Goal: Task Accomplishment & Management: Use online tool/utility

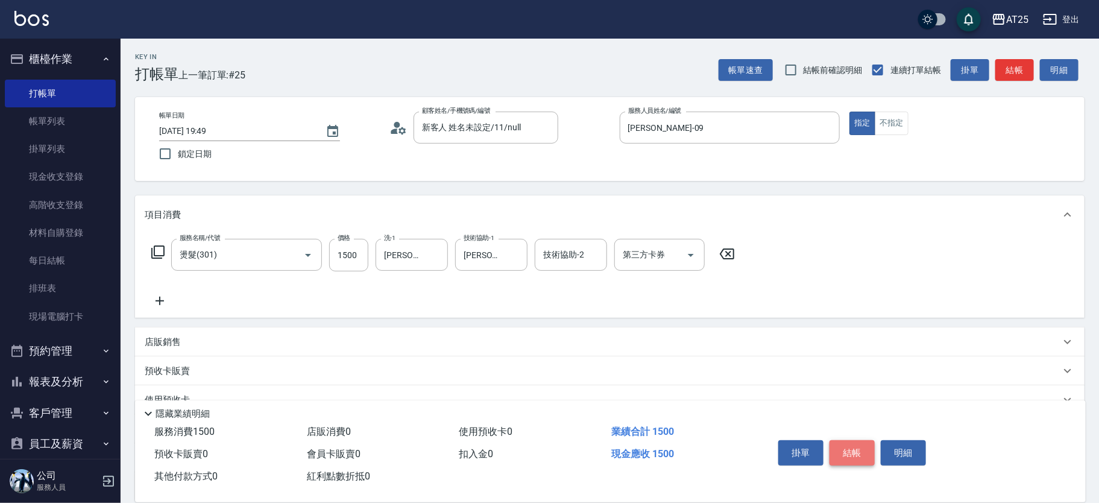
click at [849, 448] on button "結帳" at bounding box center [851, 452] width 45 height 25
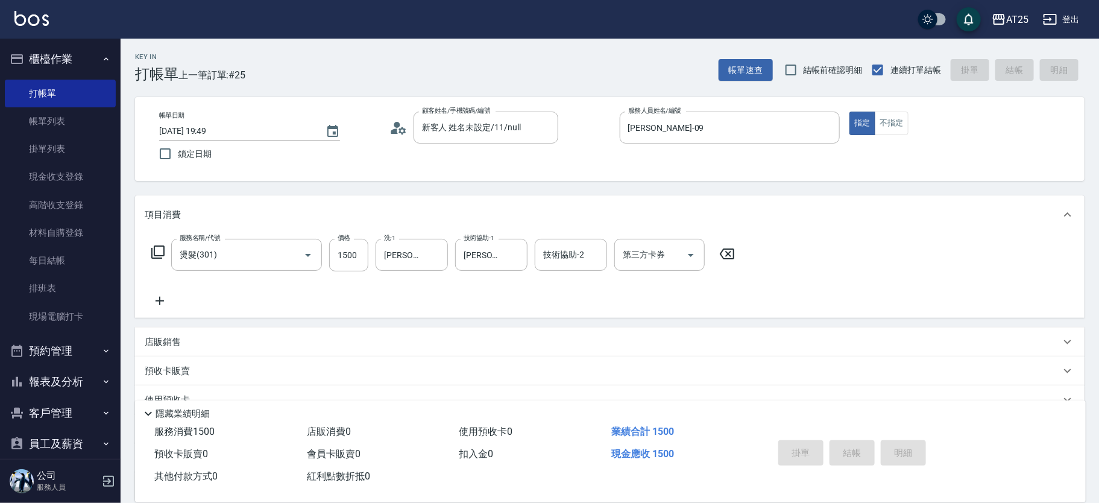
type input "[DATE] 20:42"
type input "0"
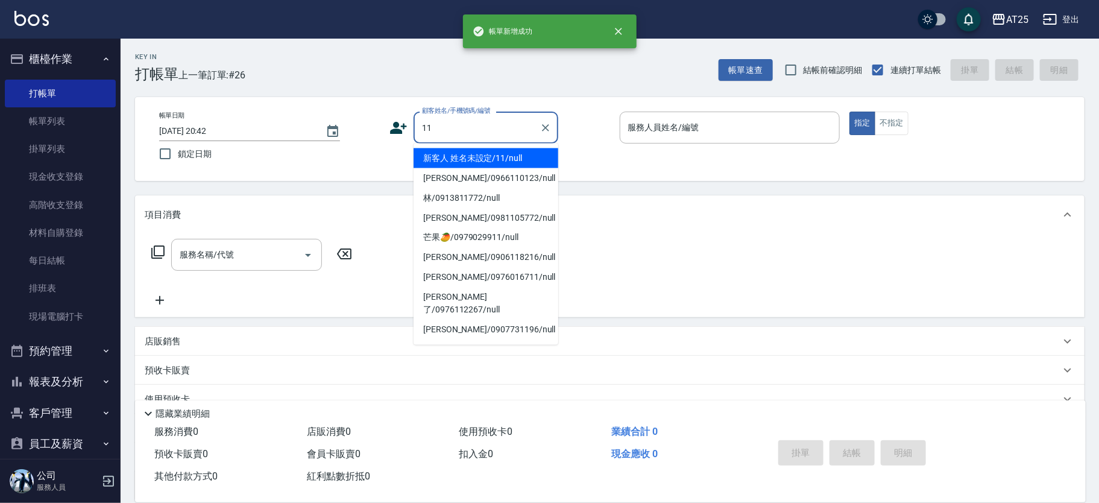
type input "新客人 姓名未設定/11/null"
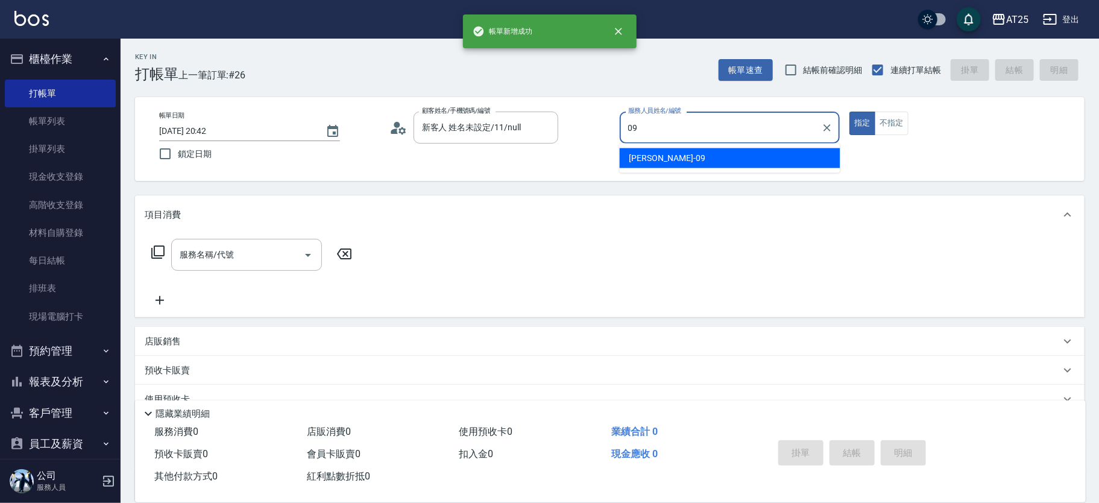
type input "[PERSON_NAME]-09"
type button "true"
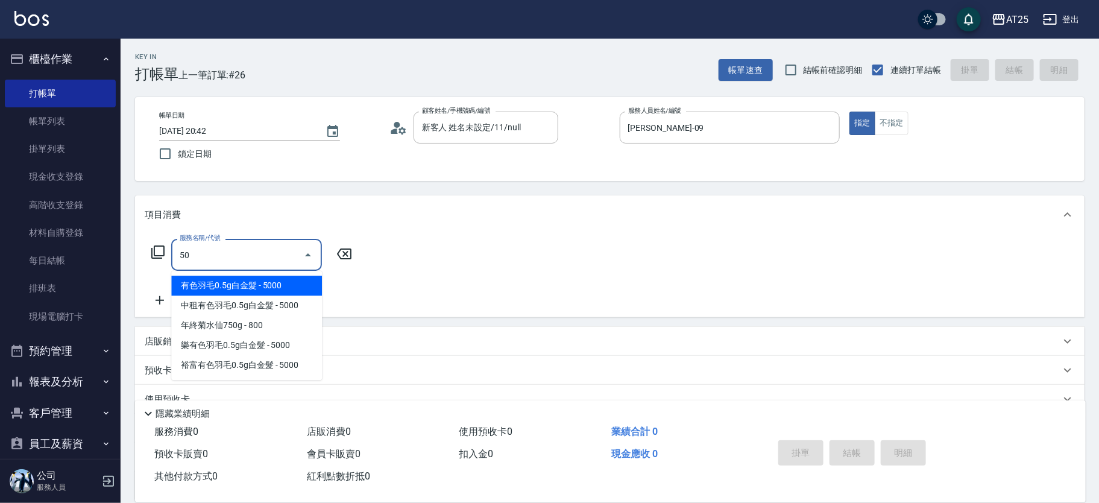
type input "501"
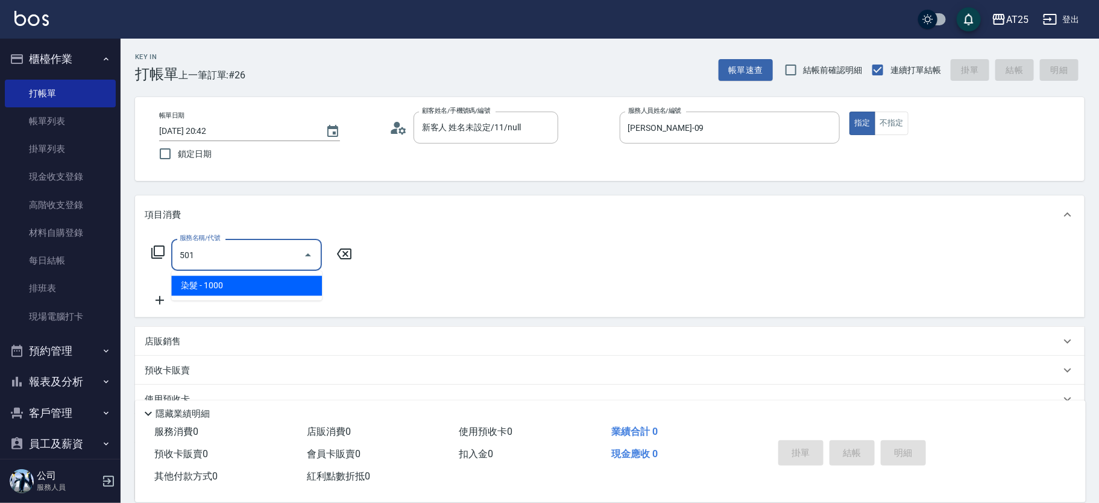
type input "100"
type input "染髮(501)"
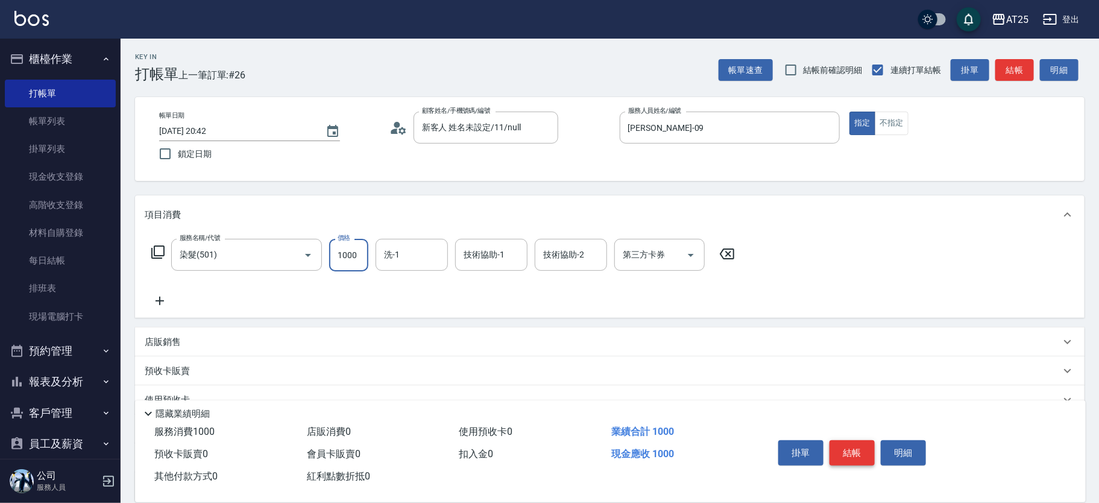
type input "0"
type input "22"
type input "20"
type input "220"
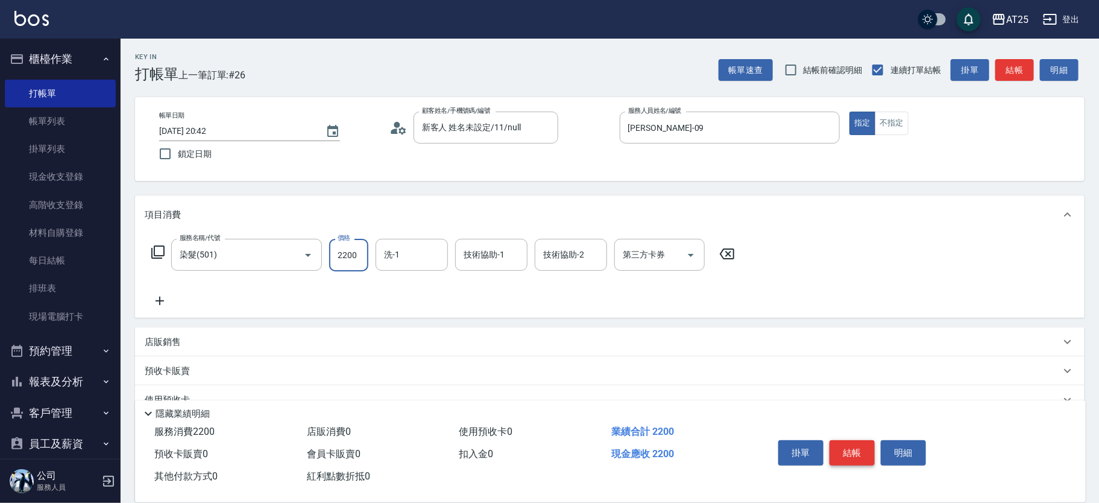
type input "2200"
type input "[PERSON_NAME]-68"
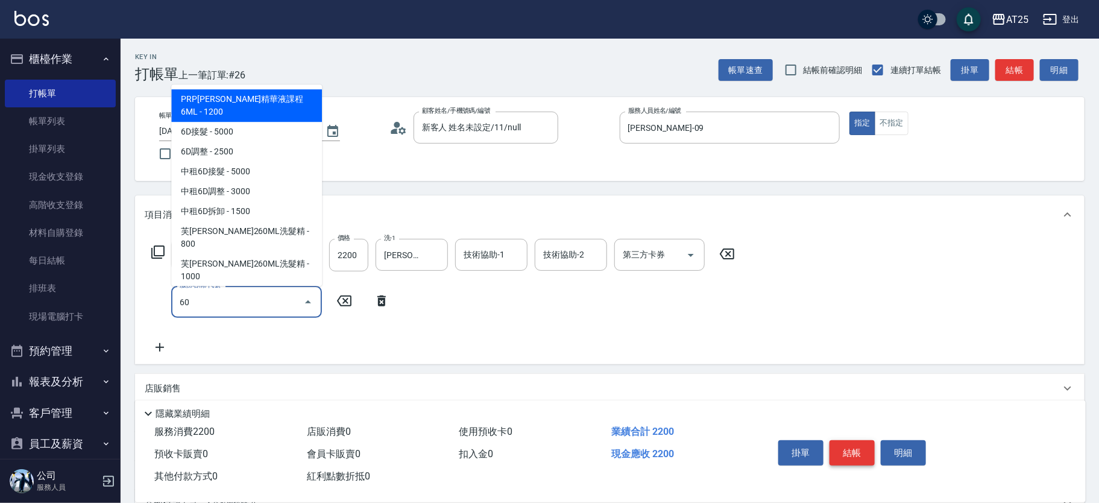
type input "601"
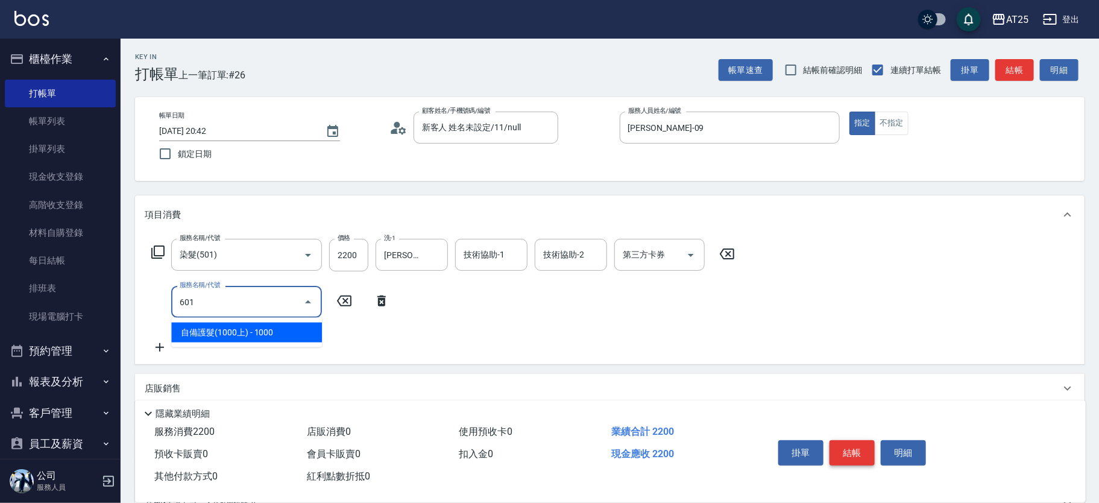
type input "320"
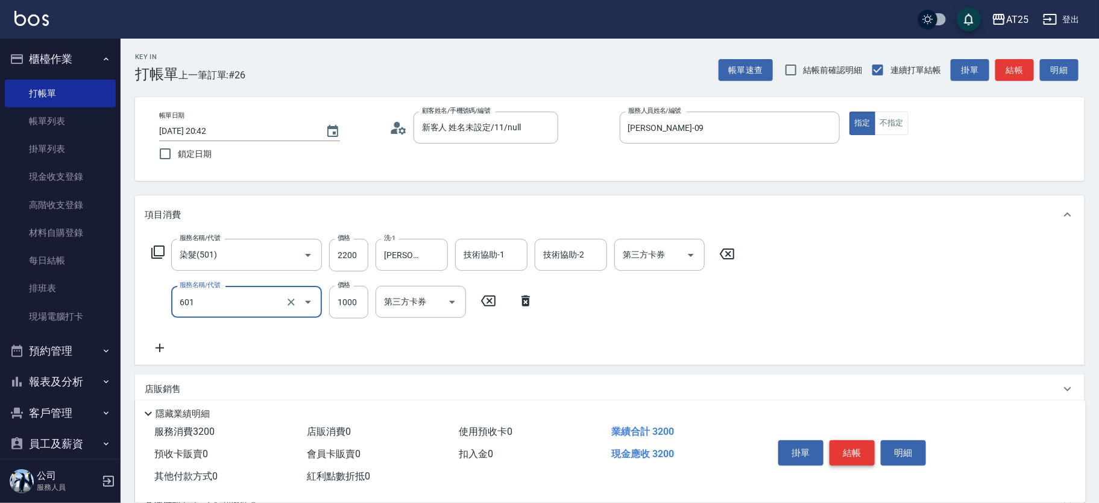
type input "自備護髮(1000上)(601)"
type input "220"
type input "22"
type input "240"
type input "0"
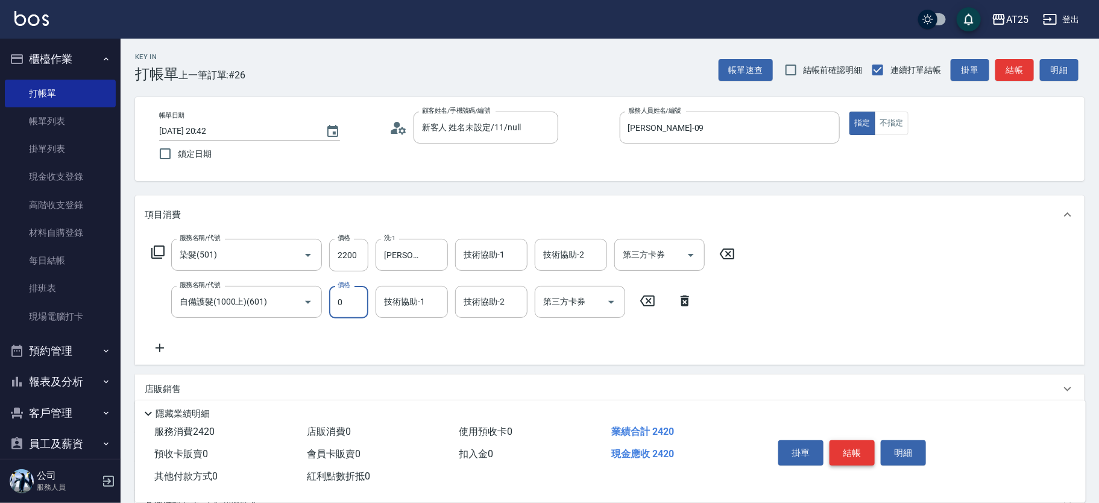
type input "220"
type input "20"
type input "240"
type input "200"
type input "420"
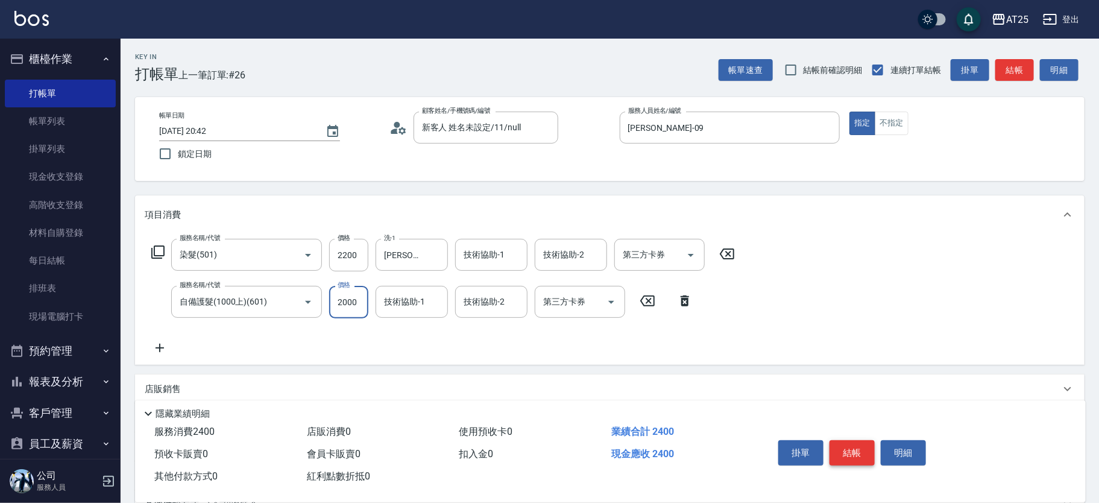
type input "2000"
type input "[PERSON_NAME]-68"
click at [854, 454] on button "結帳" at bounding box center [851, 452] width 45 height 25
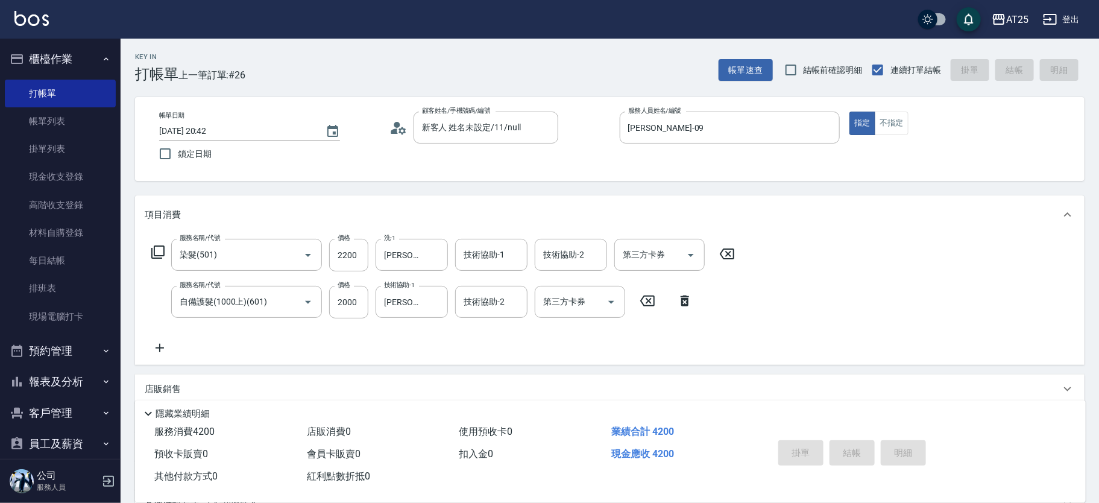
type input "0"
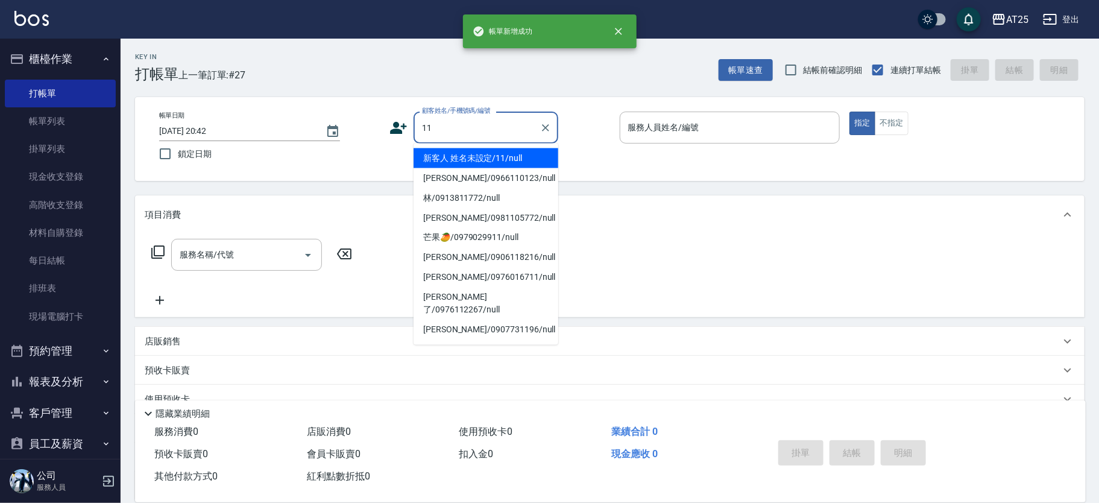
type input "新客人 姓名未設定/11/null"
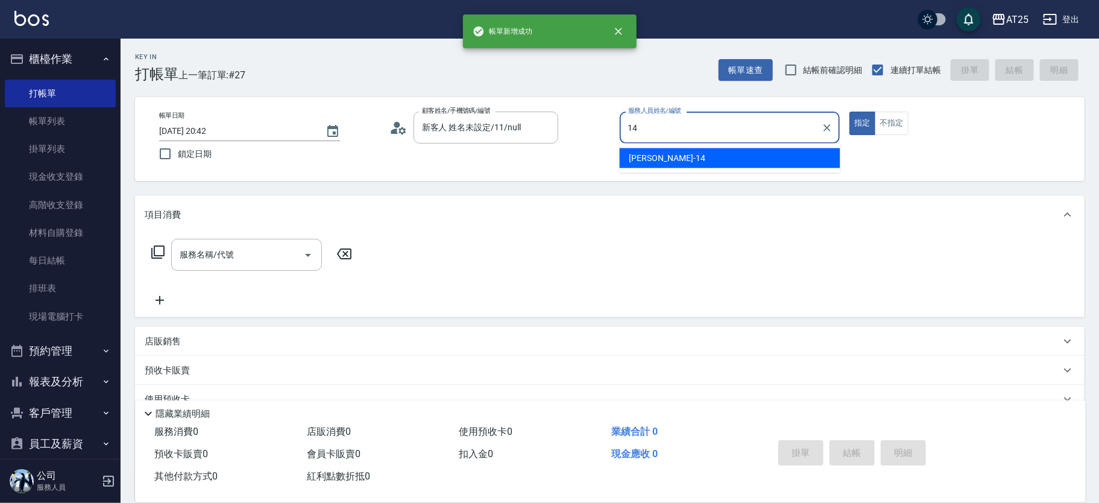
type input "1"
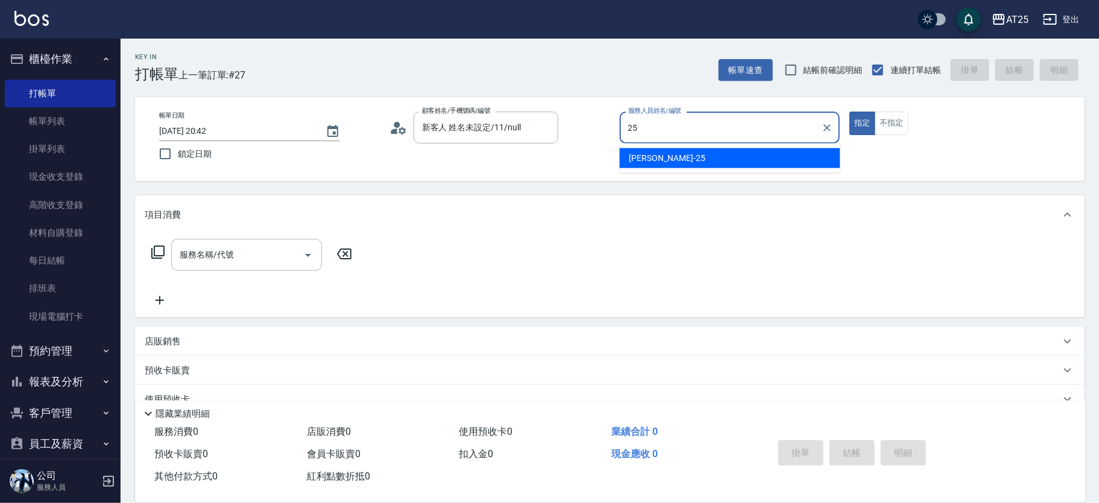
type input "[PERSON_NAME]-25"
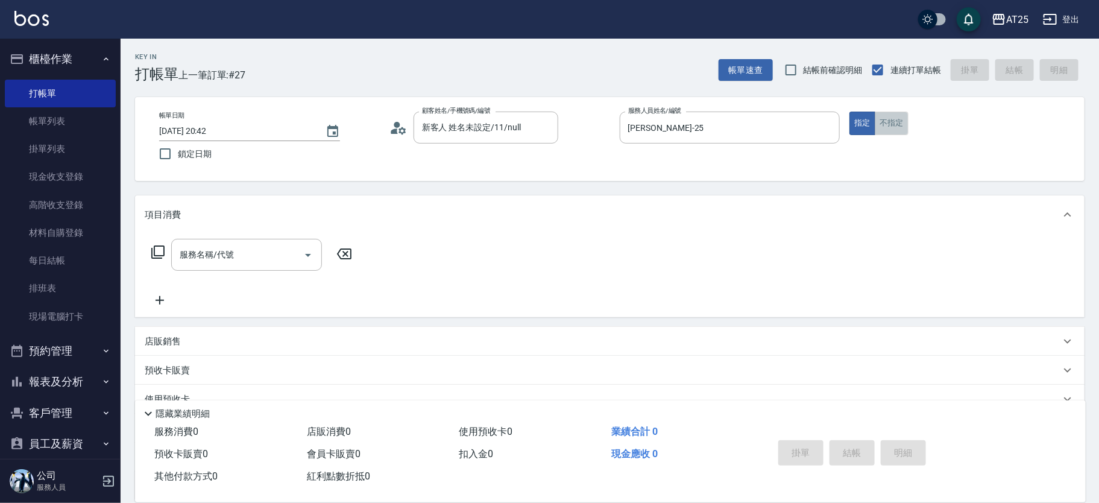
click at [891, 125] on button "不指定" at bounding box center [892, 124] width 34 height 24
type button "false"
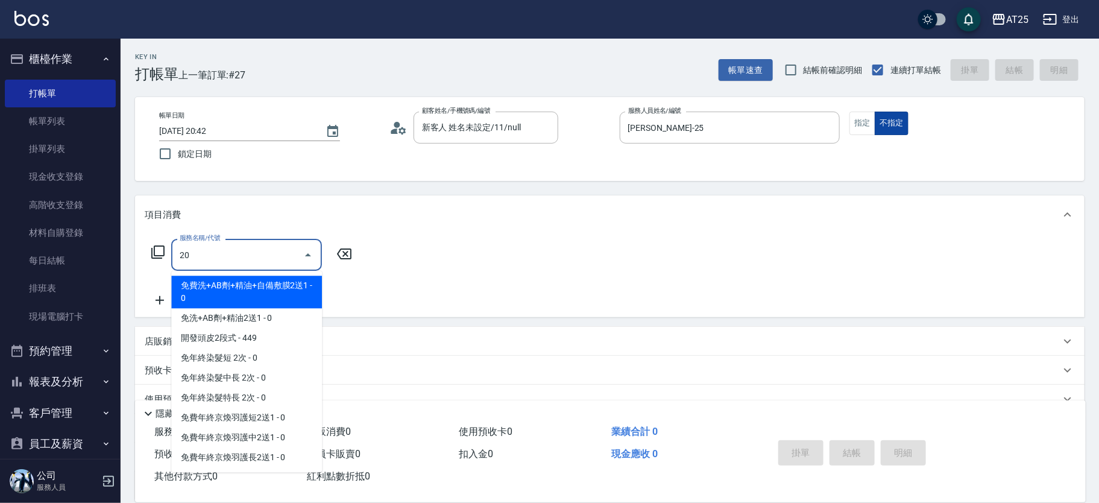
type input "201"
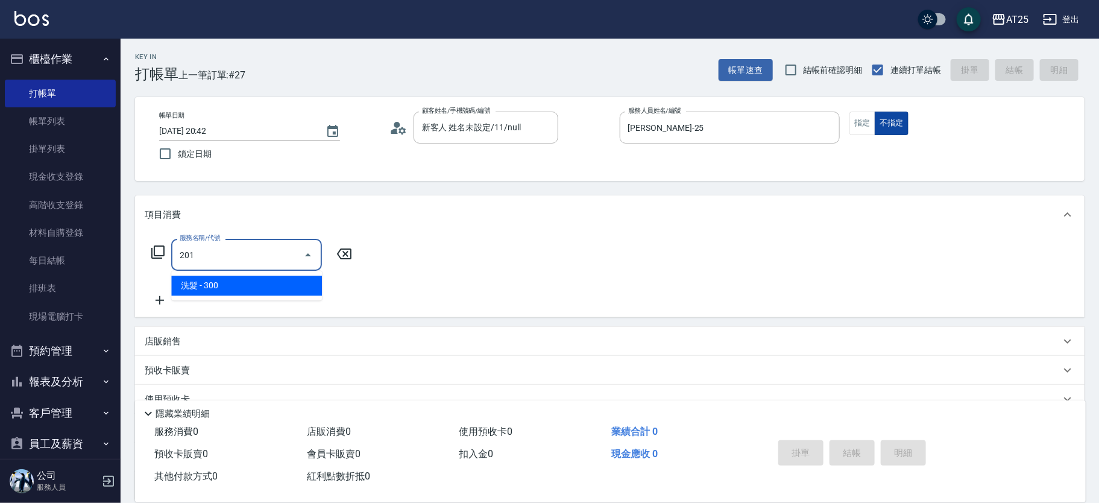
type input "30"
type input "洗髮(201)"
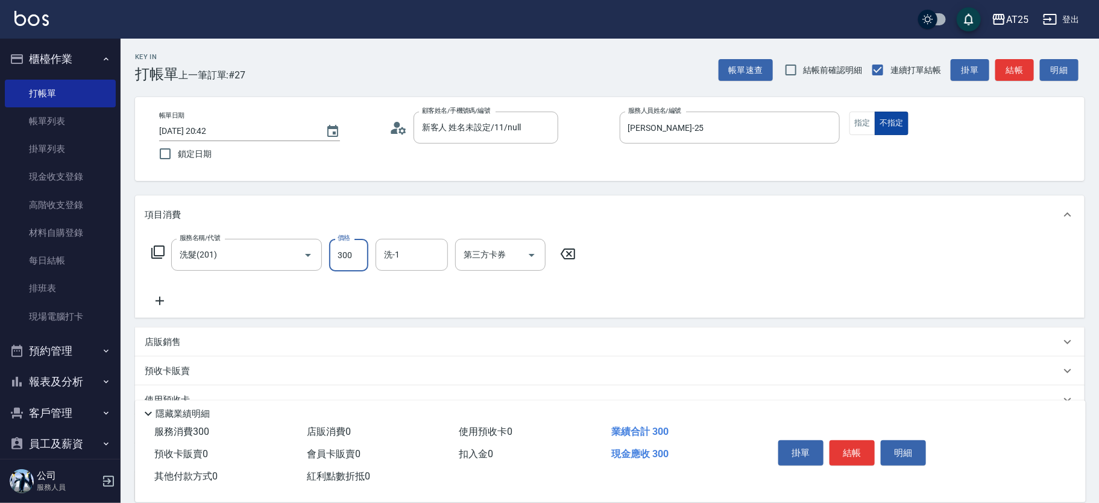
type input "3"
type input "0"
type input "30"
type input "300"
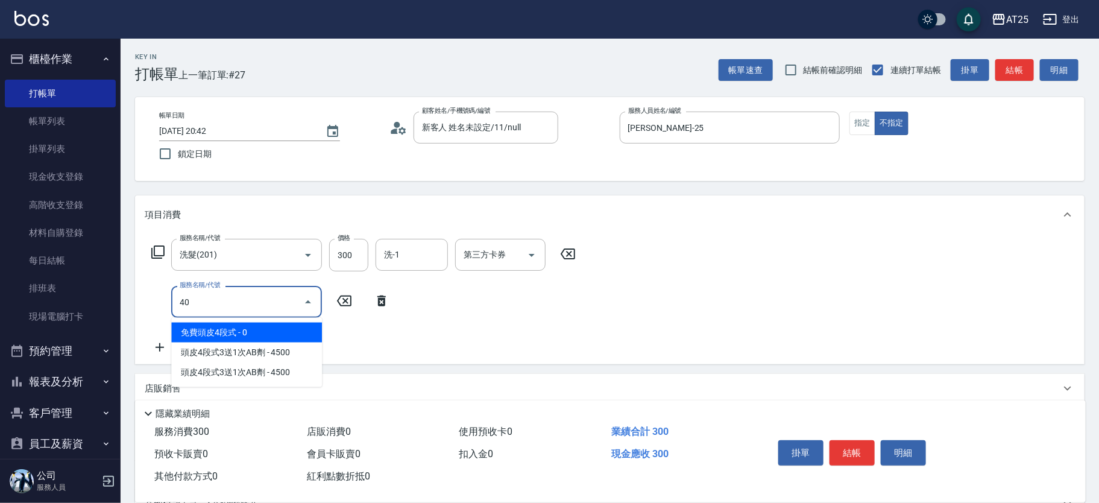
type input "401"
type input "60"
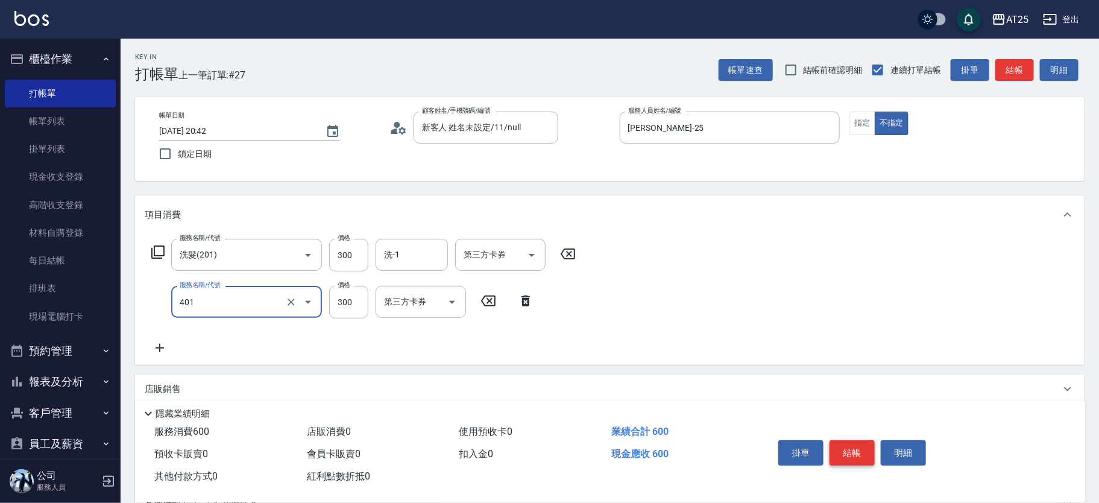
type input "剪髮(401)"
click at [859, 448] on button "結帳" at bounding box center [851, 452] width 45 height 25
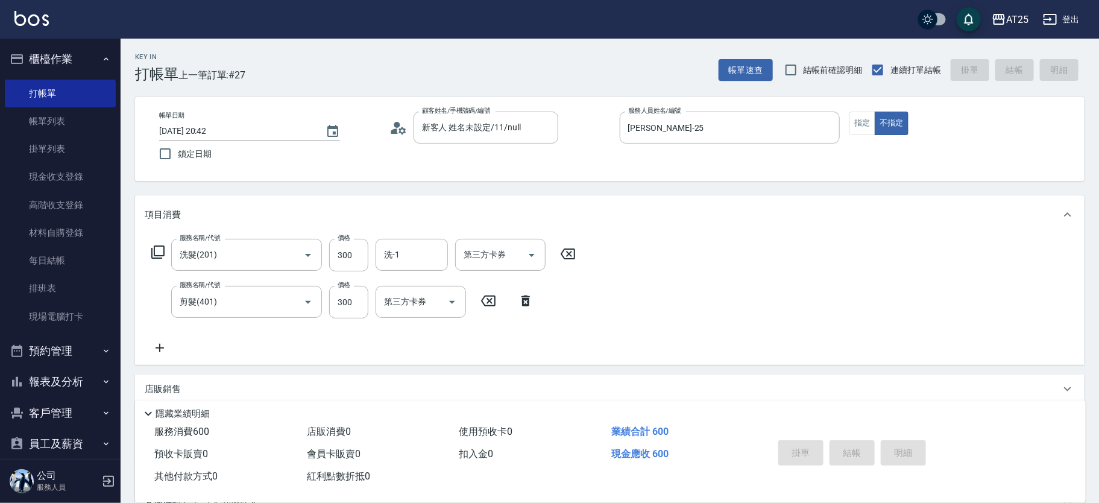
type input "0"
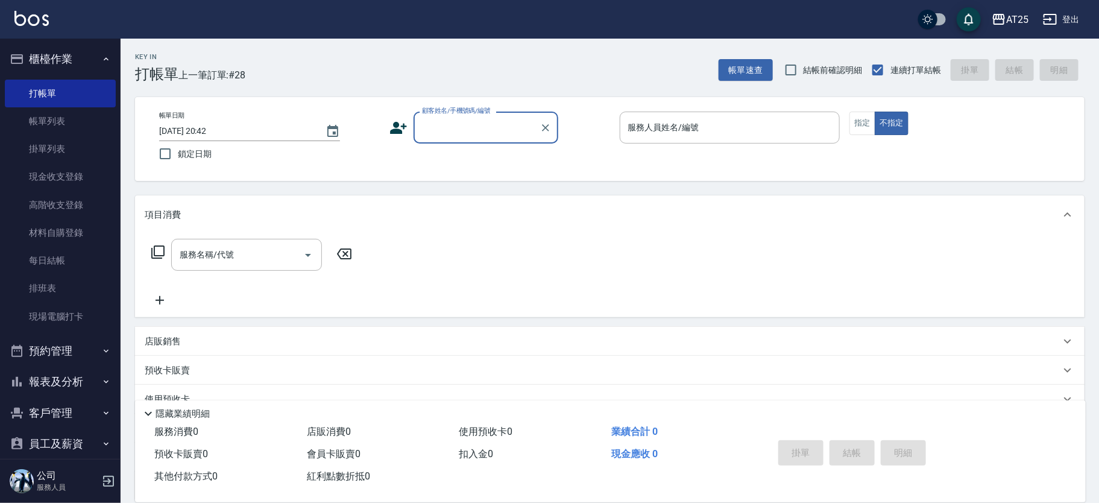
click at [858, 431] on div "掛單 結帳 明細" at bounding box center [915, 454] width 312 height 67
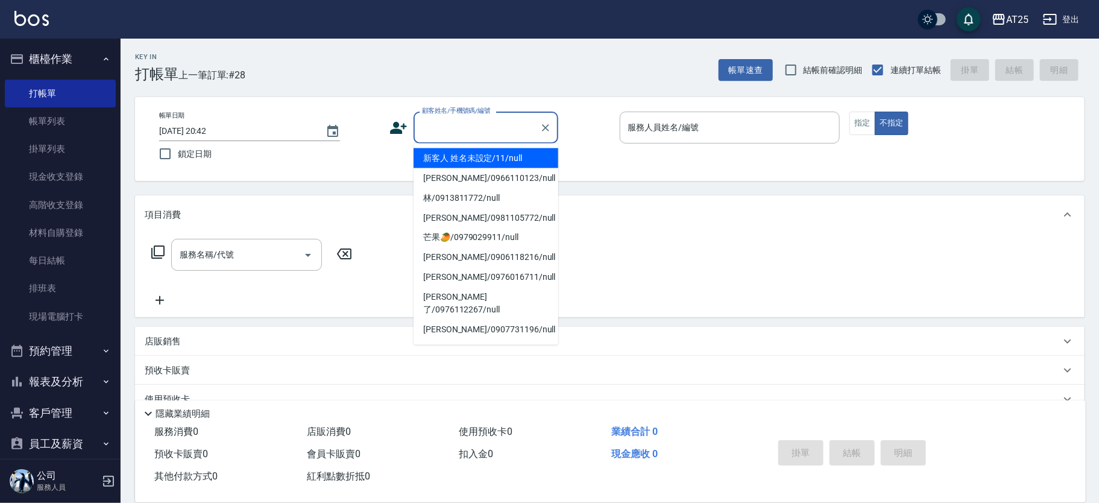
click at [467, 124] on input "顧客姓名/手機號碼/編號" at bounding box center [477, 127] width 116 height 21
type input "新客人 姓名未設定/11/null"
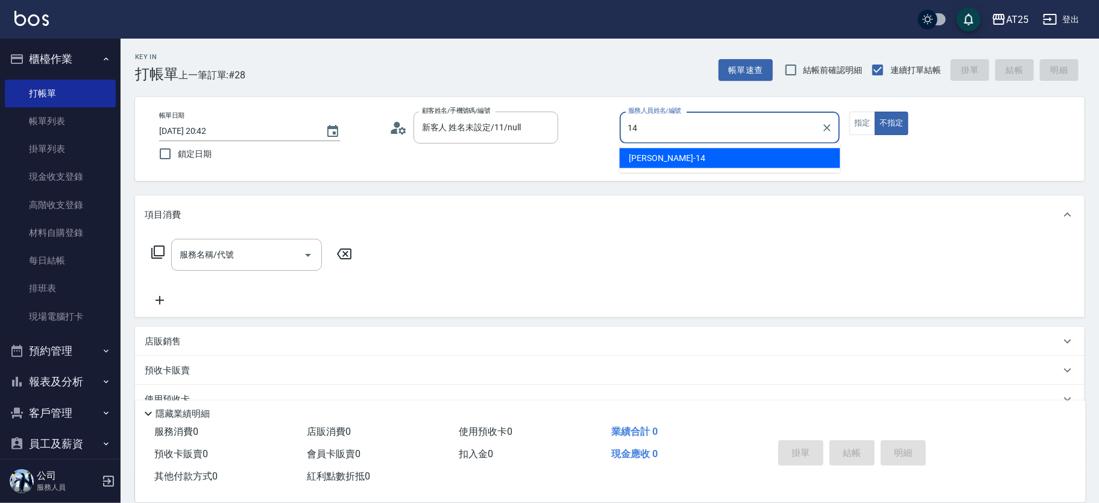
type input "[PERSON_NAME]-14"
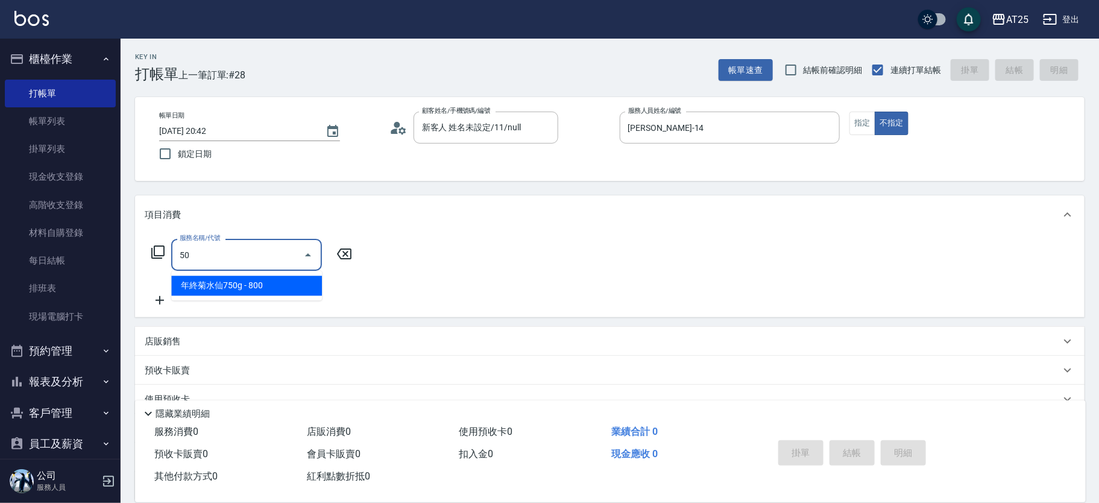
type input "501"
type input "100"
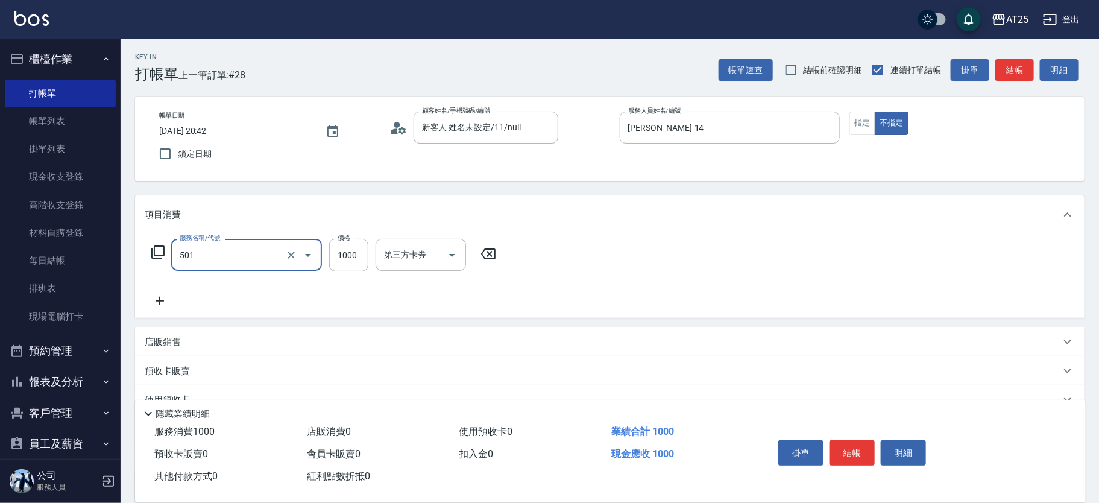
type input "染髮(501)"
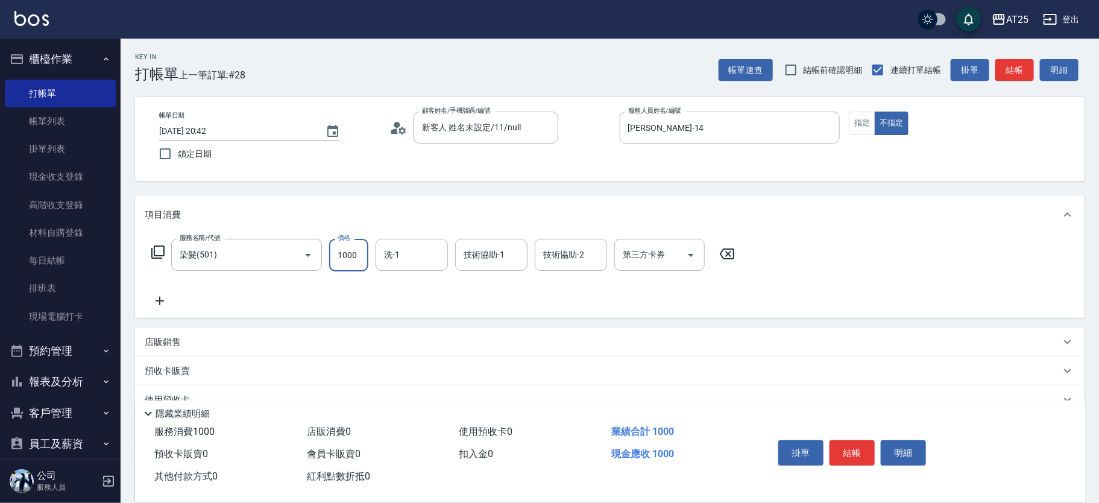
type input "0"
type input "25"
type input "20"
type input "250"
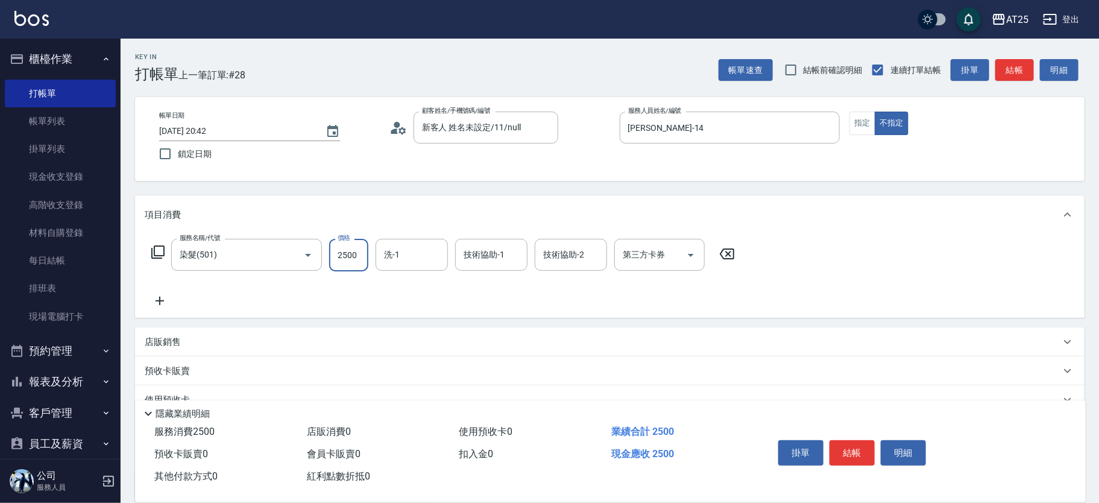
type input "2500"
click at [352, 253] on input "2500" at bounding box center [348, 255] width 39 height 33
type input "0"
type input "35"
type input "30"
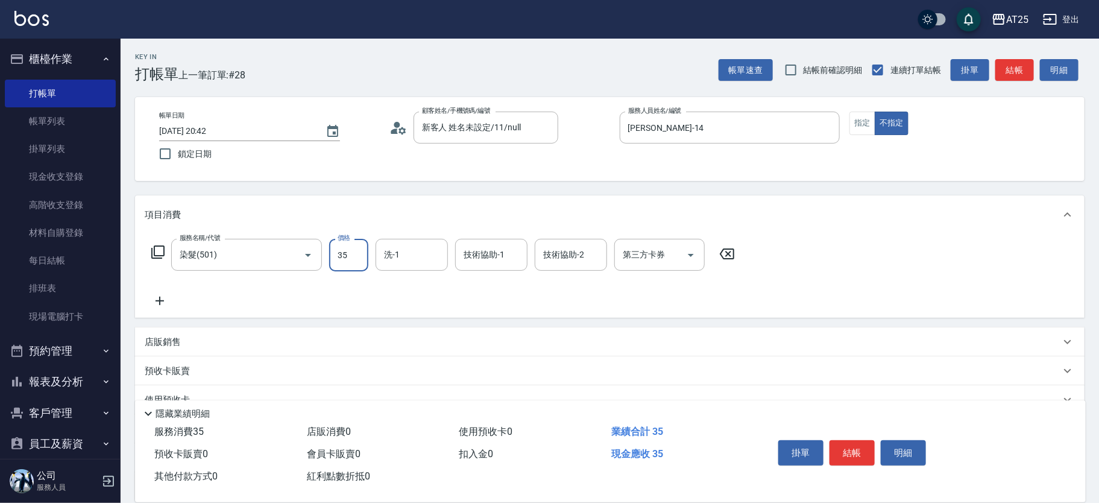
type input "350"
type input "3500"
type input "[PERSON_NAME]-58"
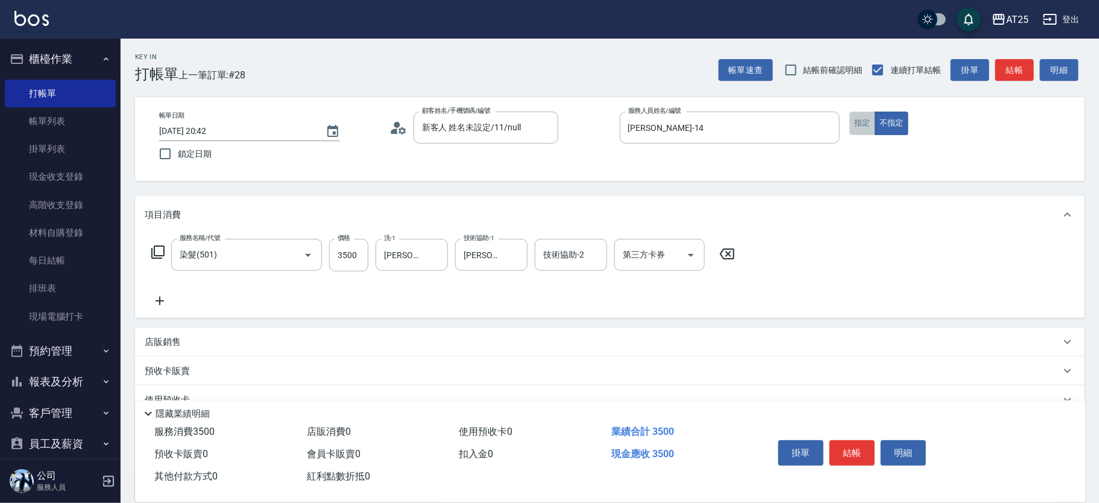
click at [852, 123] on button "指定" at bounding box center [862, 124] width 26 height 24
click at [841, 456] on button "結帳" at bounding box center [851, 452] width 45 height 25
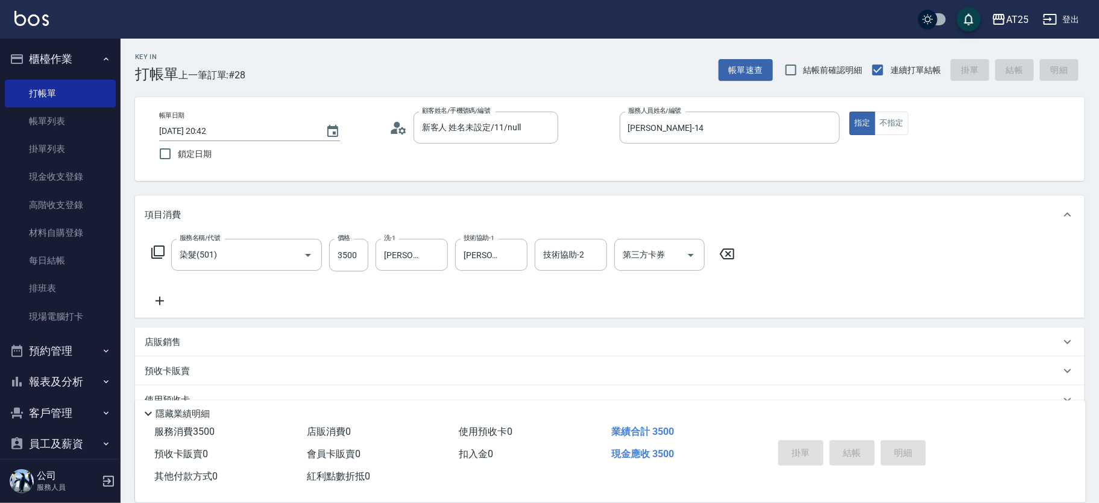
type input "[DATE] 20:49"
type input "0"
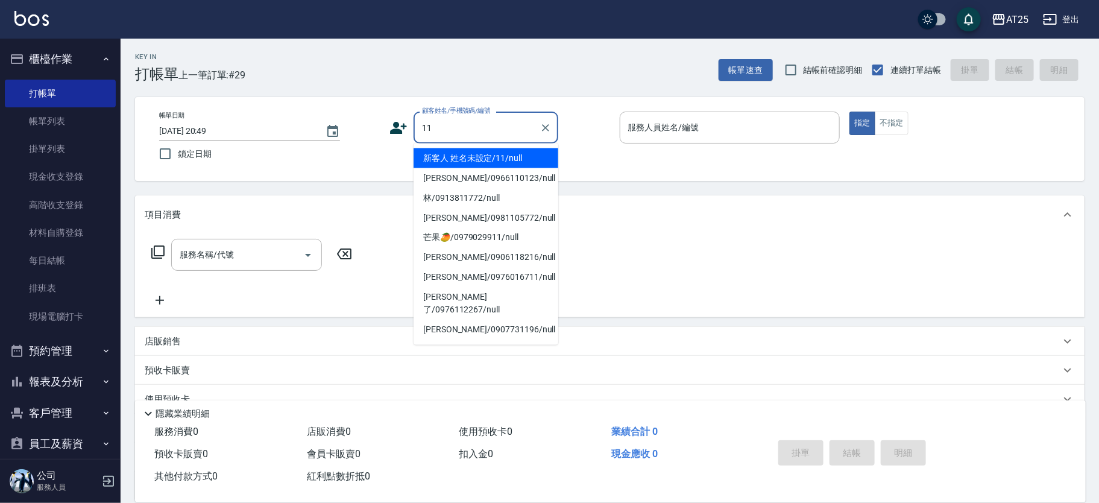
type input "新客人 姓名未設定/11/null"
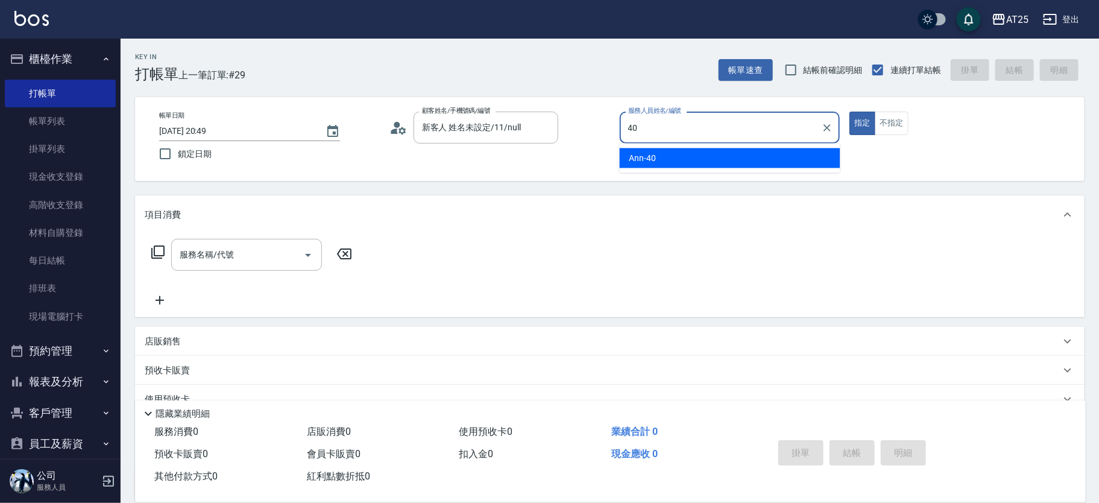
type input "Ann-40"
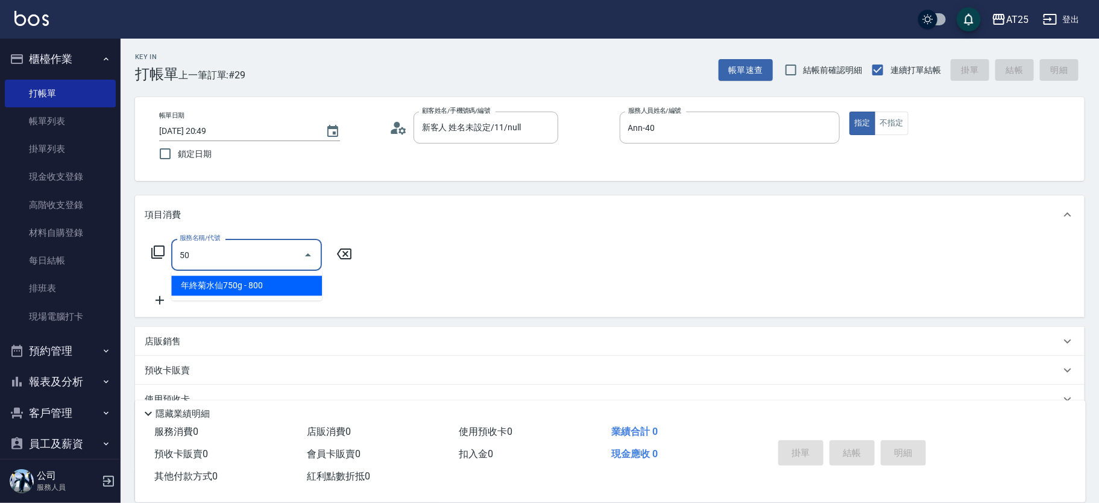
type input "501"
type input "100"
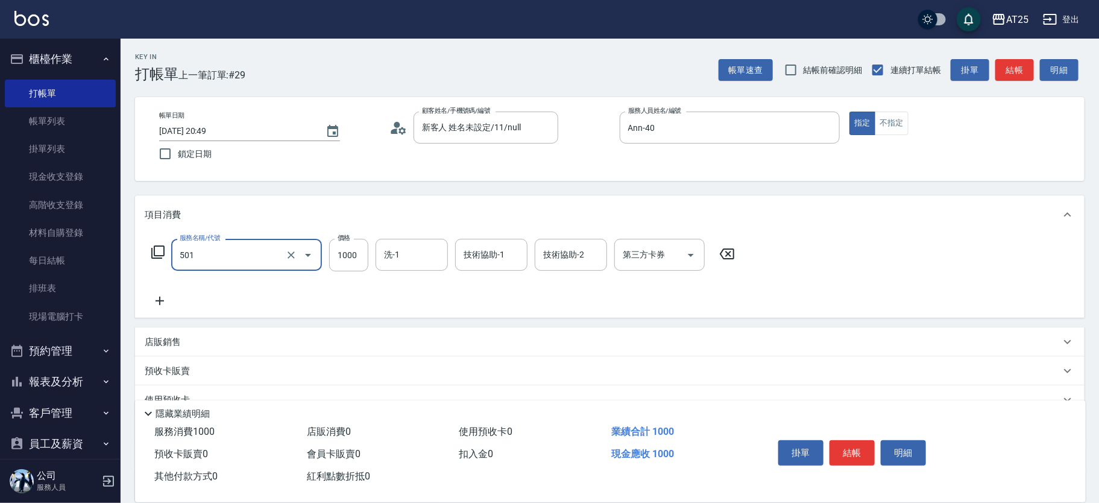
type input "染髮(501)"
type input "0"
type input "41"
type input "40"
type input "418"
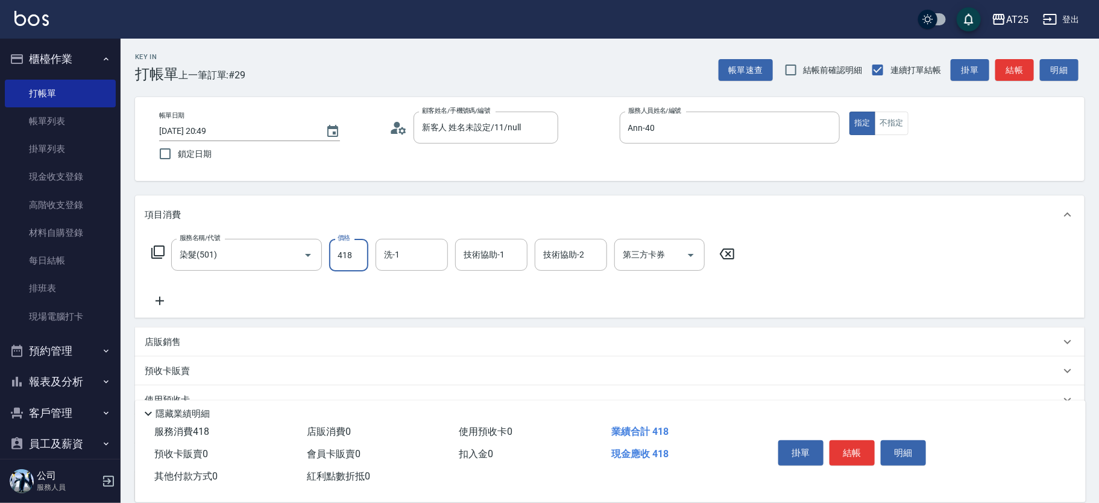
type input "410"
type input "4180"
type input "小恩-69"
type input "[PERSON_NAME]-117"
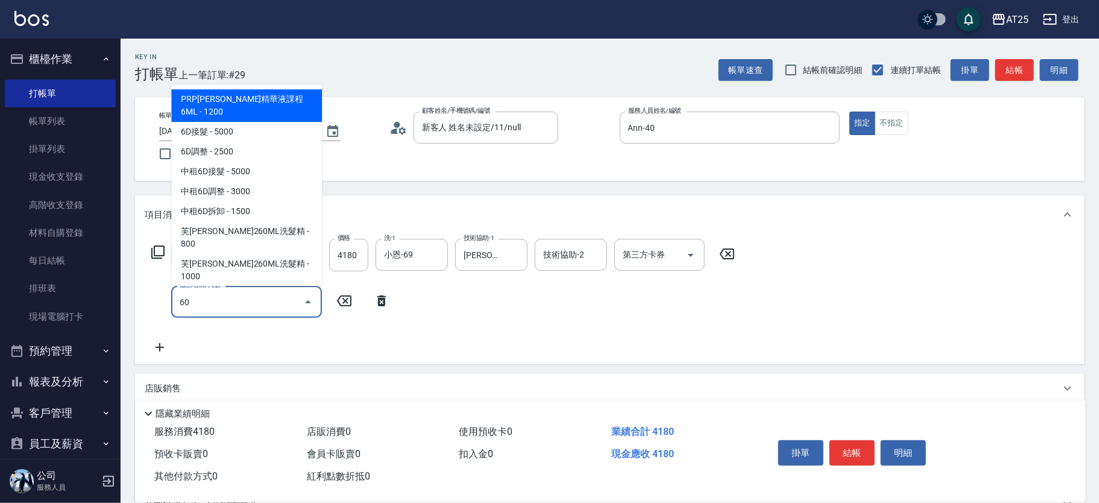
type input "601"
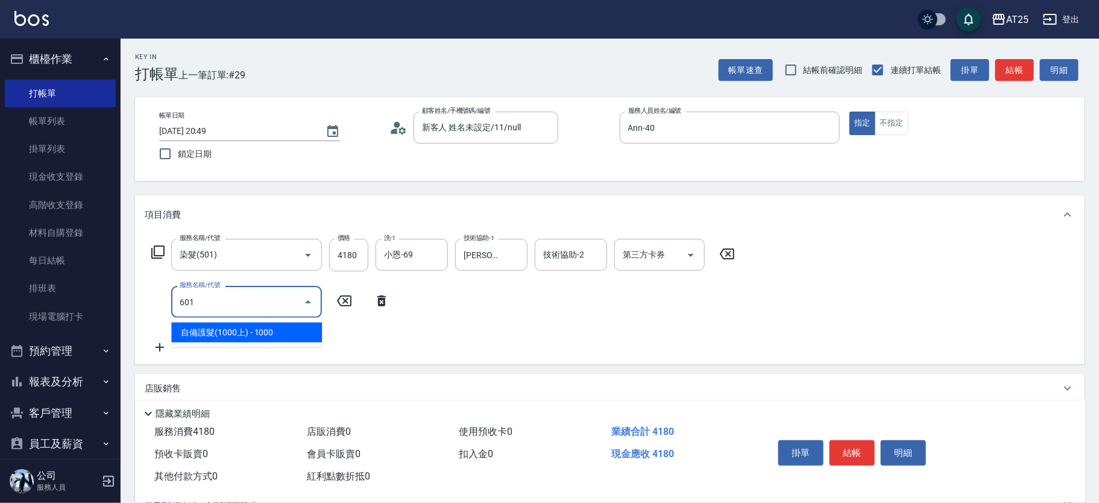
type input "510"
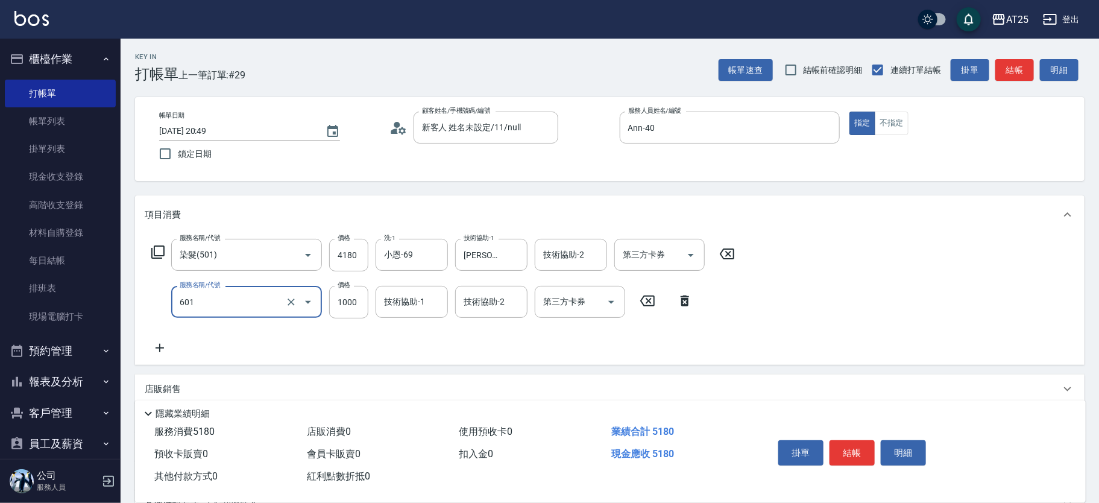
type input "自備護髮(1000上)(601)"
type input "410"
type input "0"
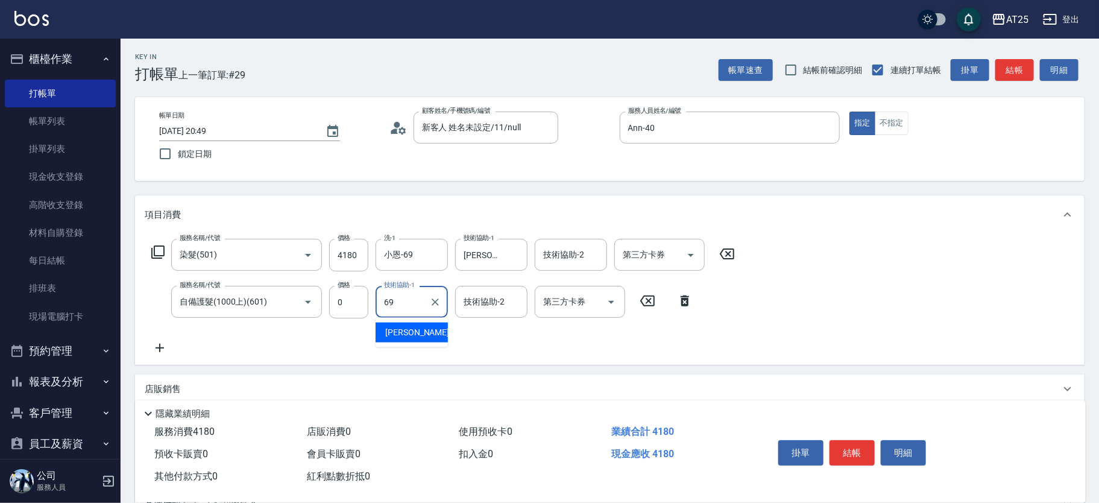
type input "小恩-69"
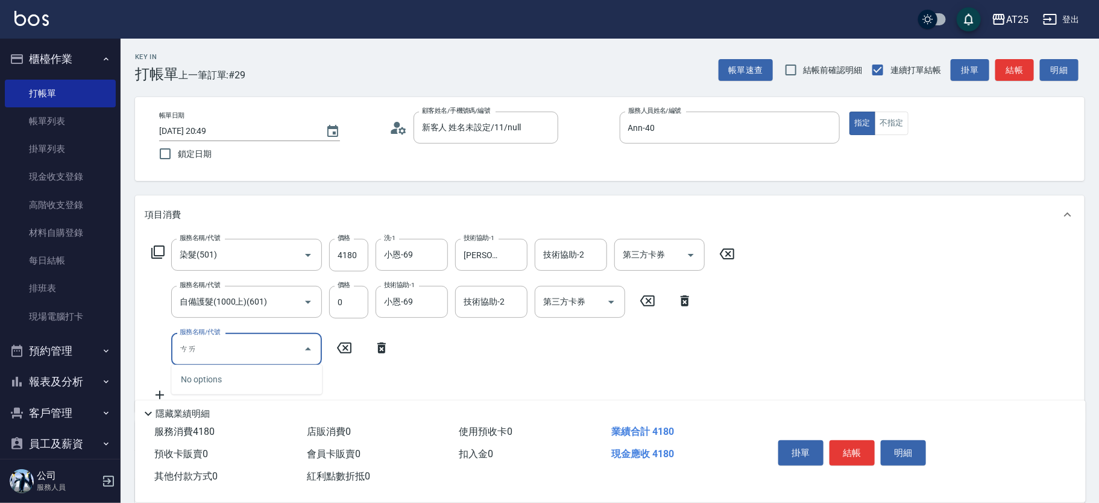
type input "猜"
type input "拆"
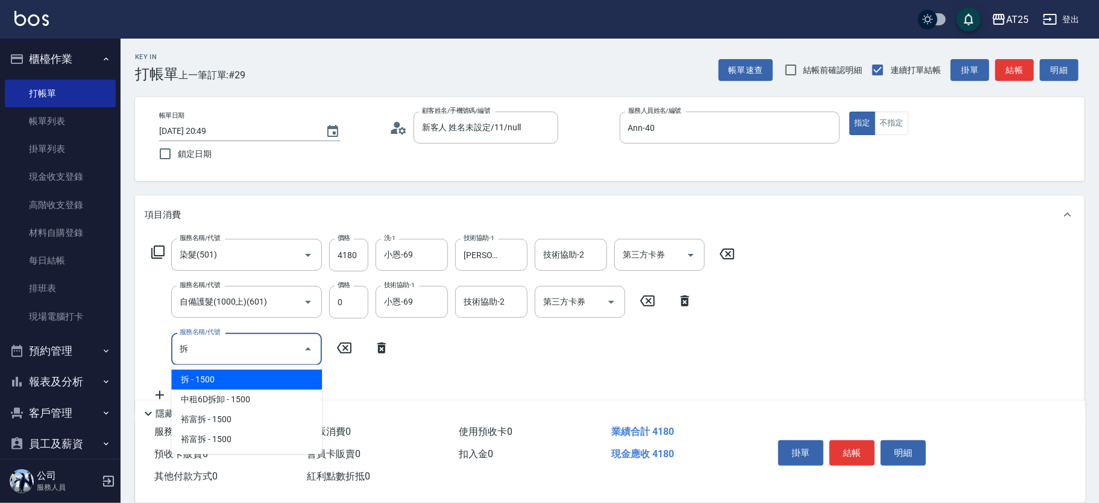
type input "560"
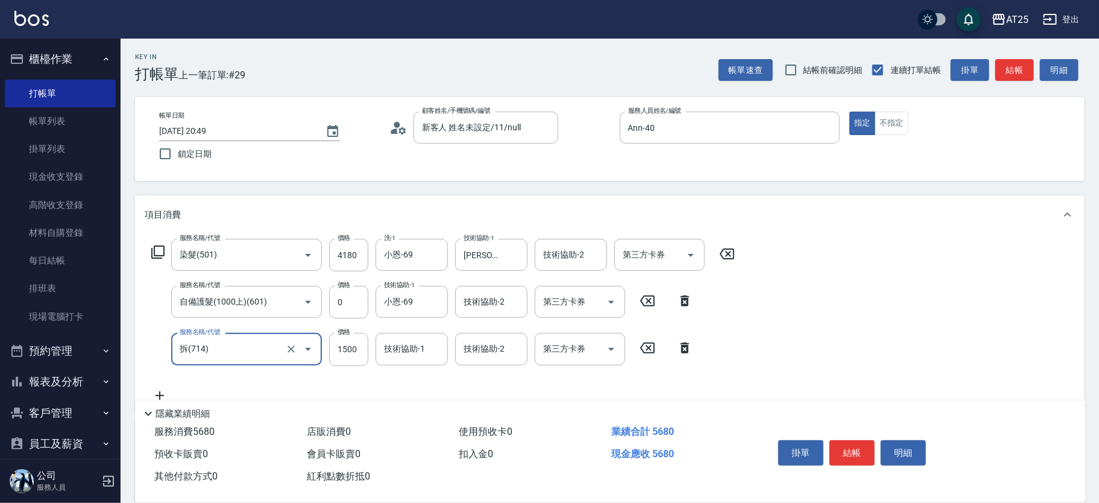
type input "拆(714)"
type input "410"
type input "0"
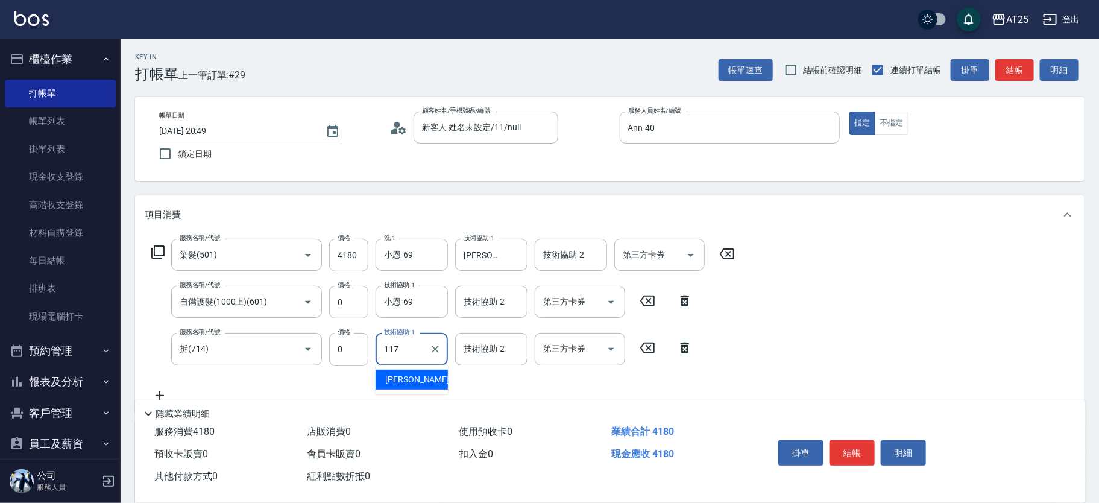
type input "[PERSON_NAME]-117"
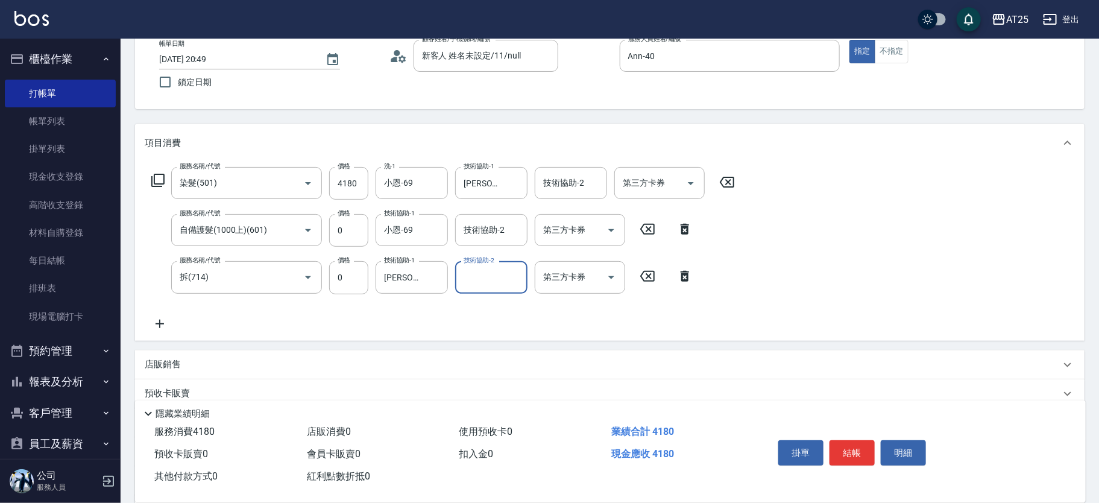
scroll to position [206, 0]
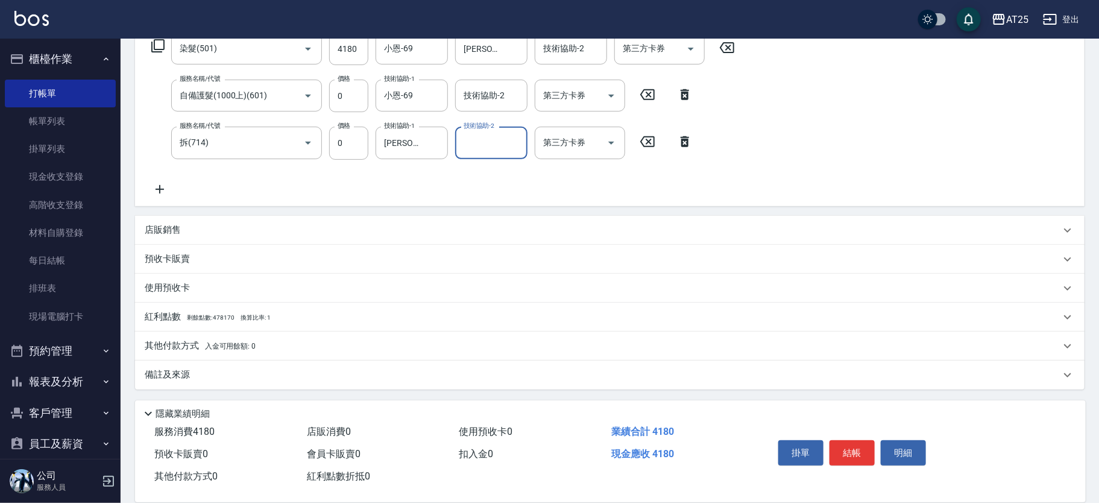
click at [230, 340] on p "其他付款方式 入金可用餘額: 0" at bounding box center [200, 345] width 111 height 13
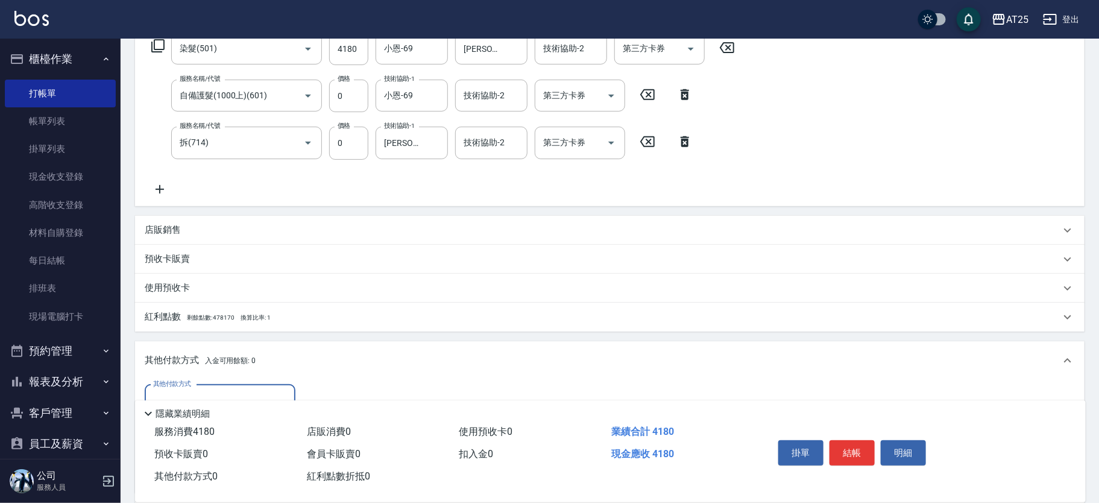
scroll to position [0, 0]
click at [212, 391] on input "其他付款方式" at bounding box center [220, 400] width 140 height 21
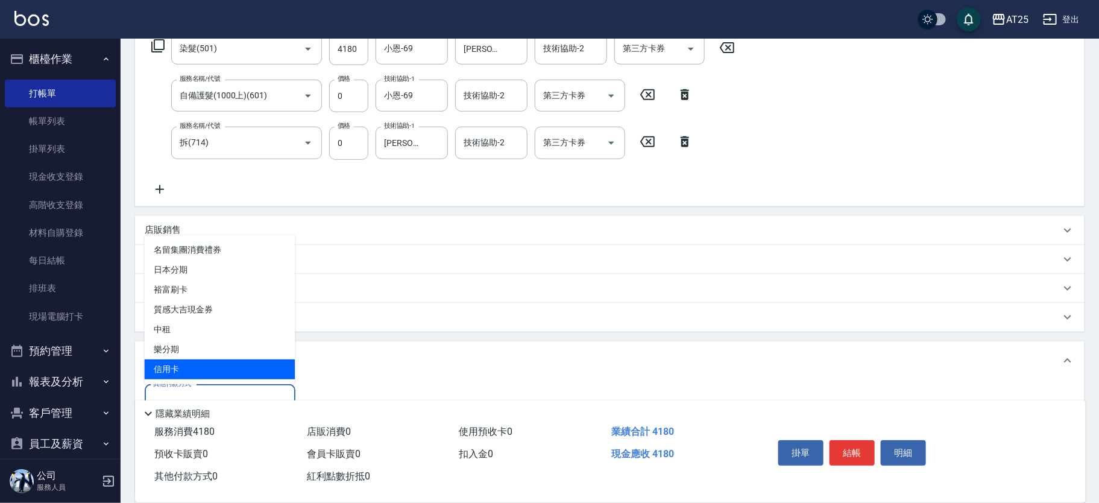
click at [198, 368] on span "信用卡" at bounding box center [220, 369] width 151 height 20
type input "信用卡"
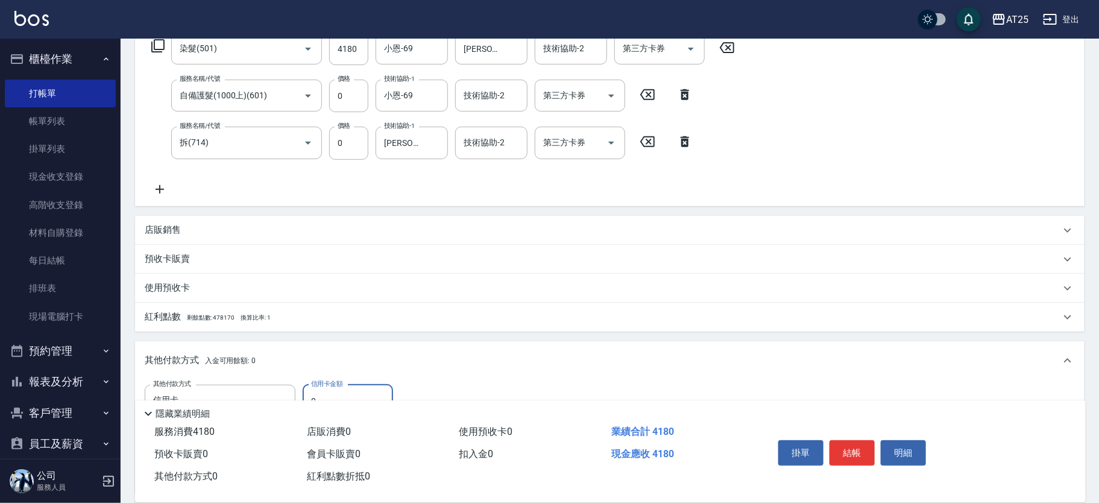
click at [330, 400] on div "隱藏業績明細" at bounding box center [610, 410] width 951 height 20
click at [331, 400] on div "隱藏業績明細" at bounding box center [610, 410] width 951 height 20
click at [333, 395] on input "0" at bounding box center [348, 401] width 90 height 33
type input "41"
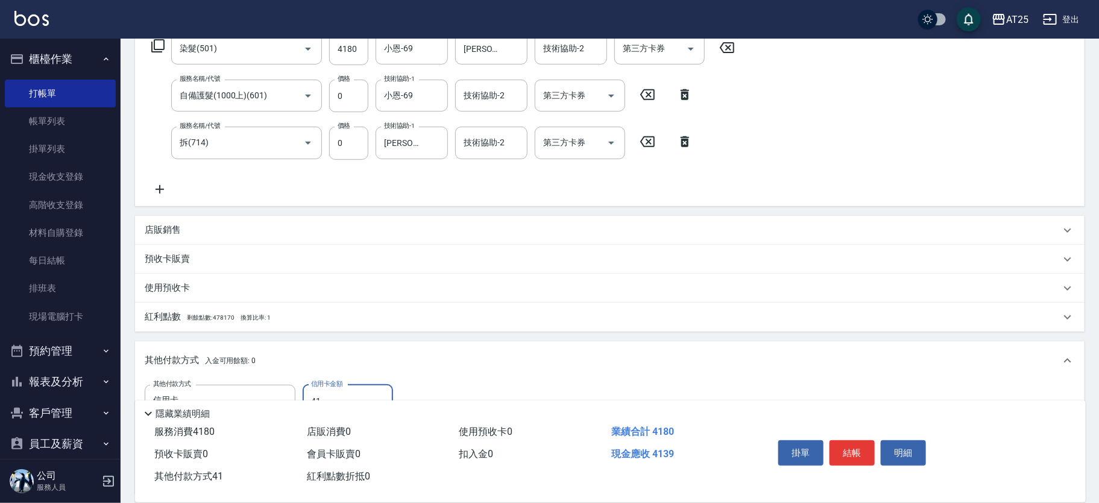
type input "370"
type input "418"
type input "0"
type input "4180"
click at [847, 442] on button "結帳" at bounding box center [851, 452] width 45 height 25
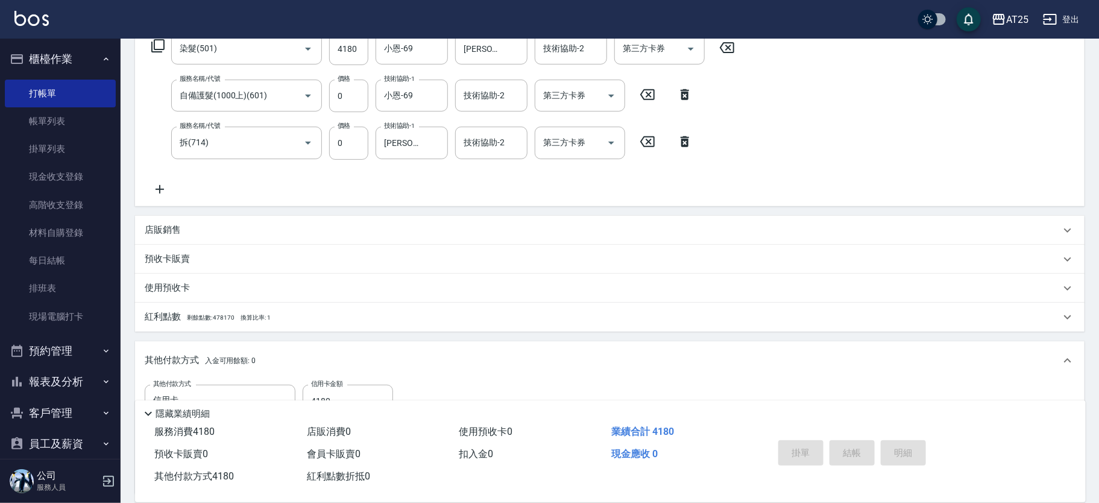
type input "[DATE] 20:57"
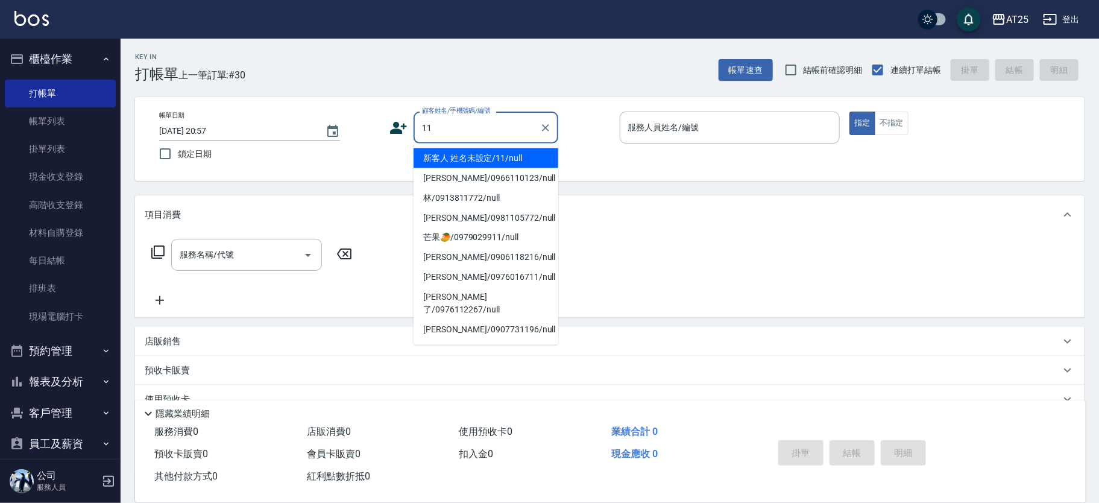
type input "新客人 姓名未設定/11/null"
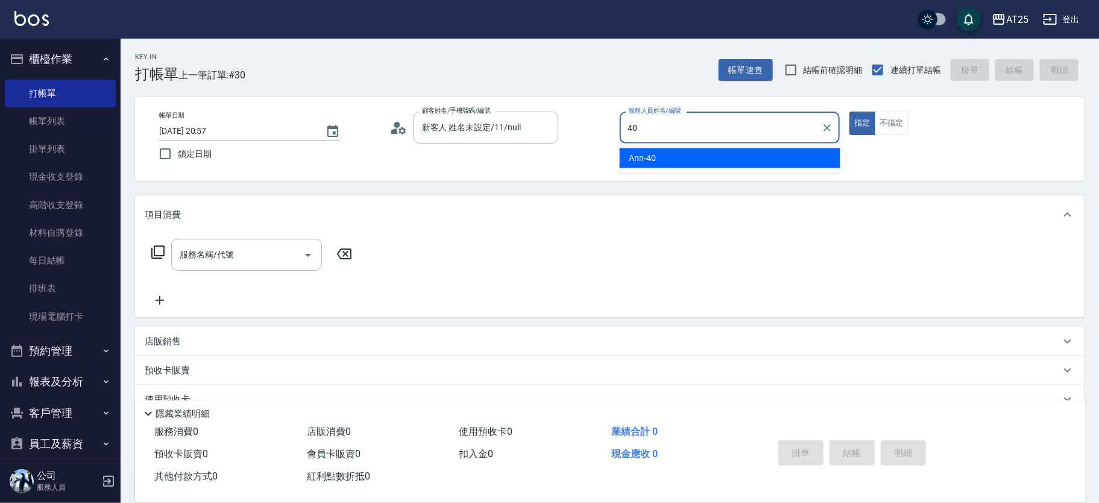
type input "Ann-40"
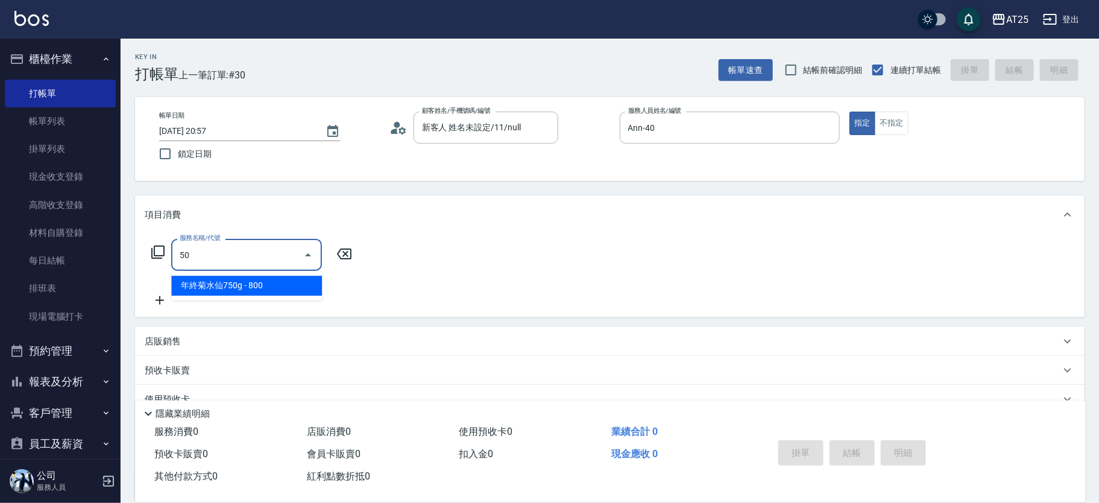
type input "501"
type input "100"
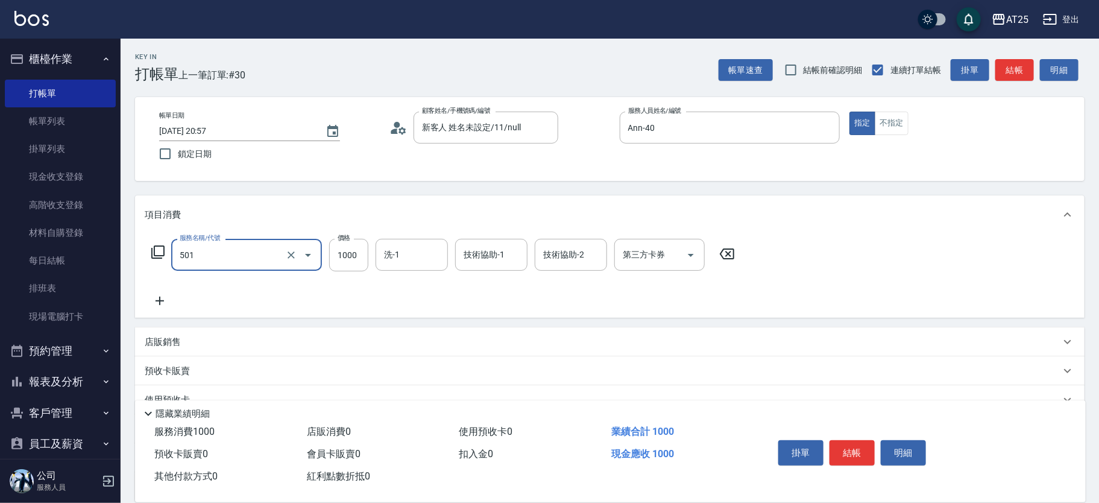
type input "染髮(501)"
type input "0"
type input "15"
type input "10"
type input "150"
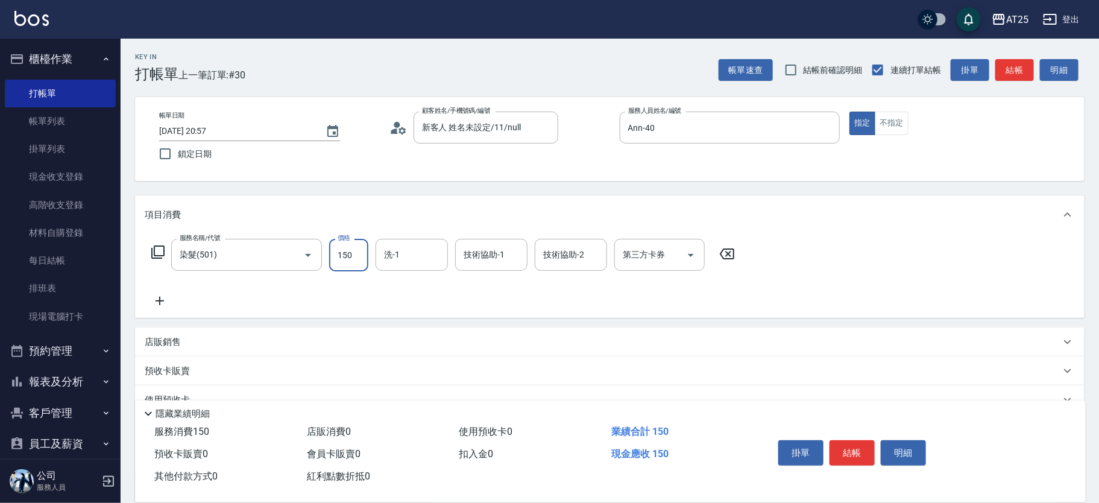
type input "150"
type input "1500"
type input "小恩-69"
type input "小曼-82"
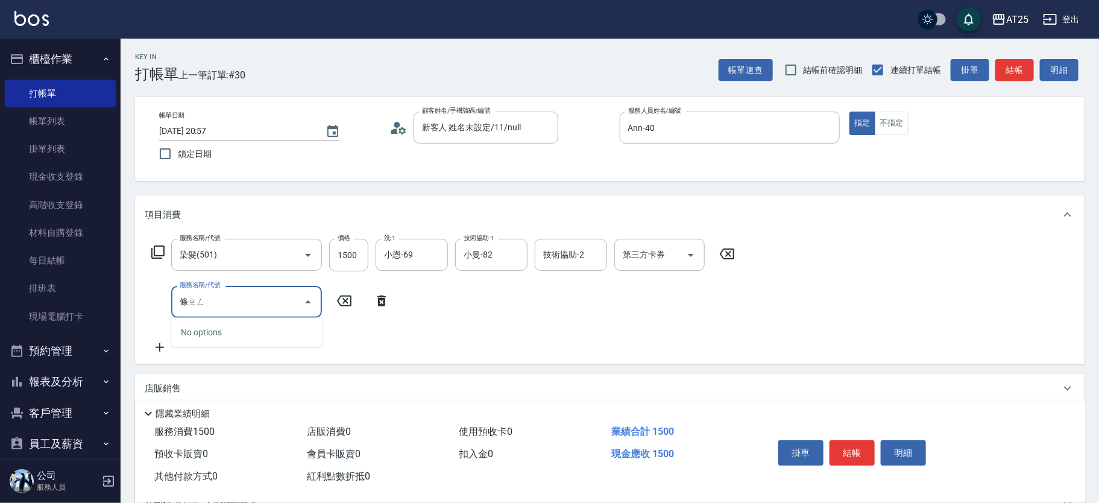
type input "調整"
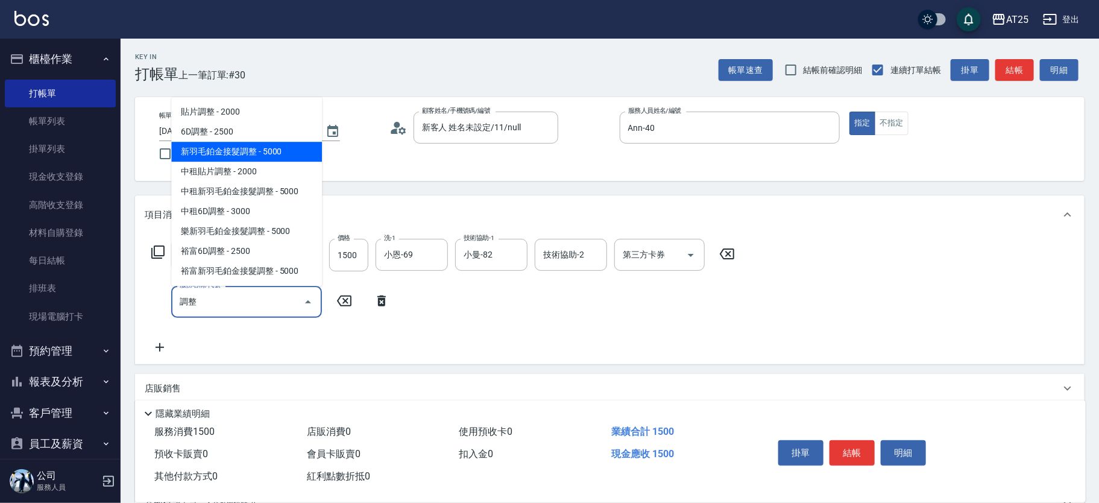
click at [269, 143] on span "新羽毛鉑金接髮調整 - 5000" at bounding box center [246, 152] width 151 height 20
type input "650"
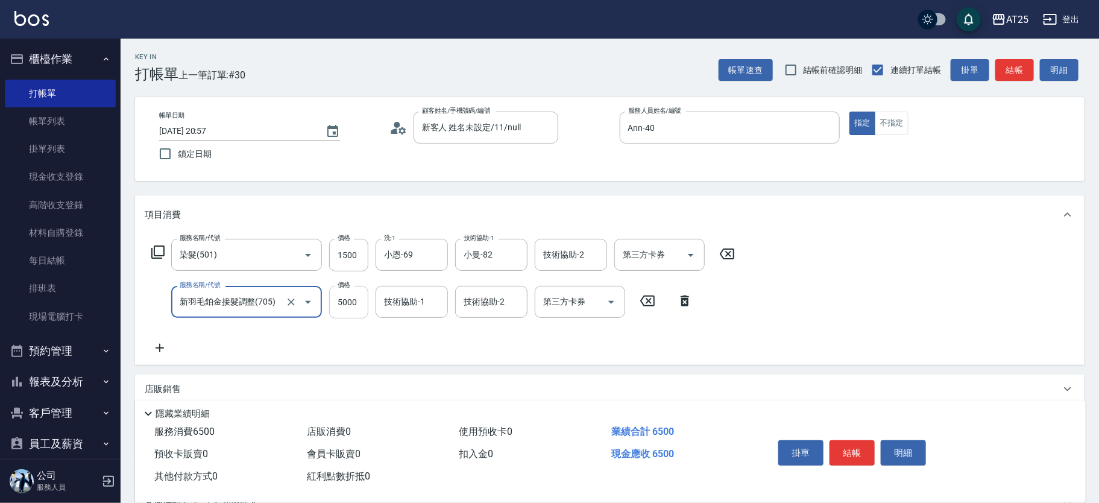
type input "新羽毛鉑金接髮調整(705)"
click at [356, 297] on input "5000" at bounding box center [348, 302] width 39 height 33
type input "150"
type input "0"
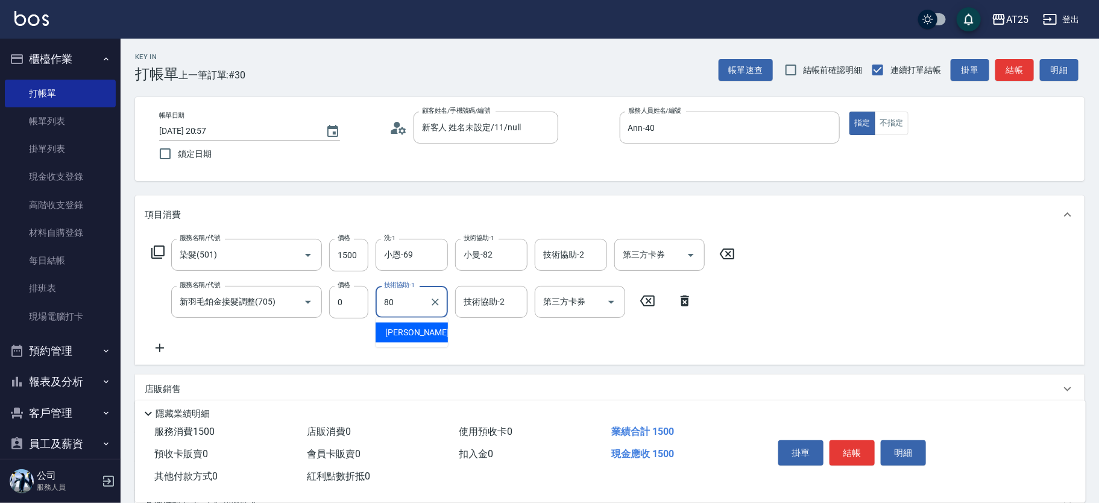
type input "[PERSON_NAME]-80"
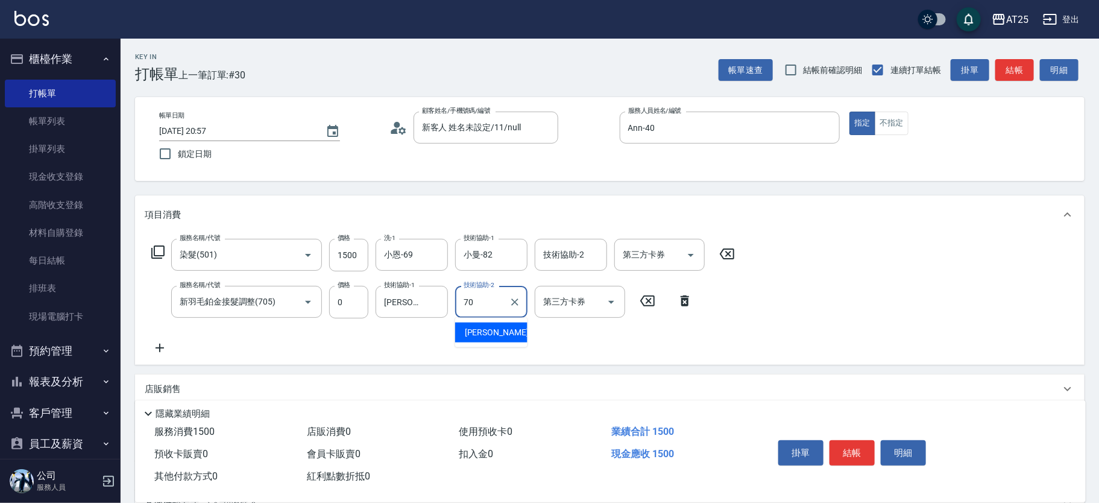
type input "[PERSON_NAME]-70"
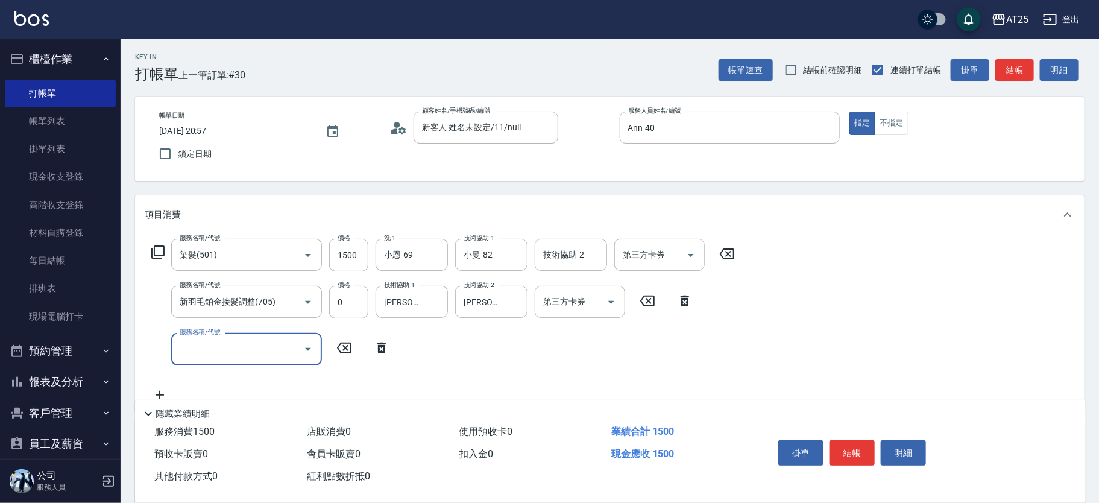
type input "ㄐ"
type input "拆"
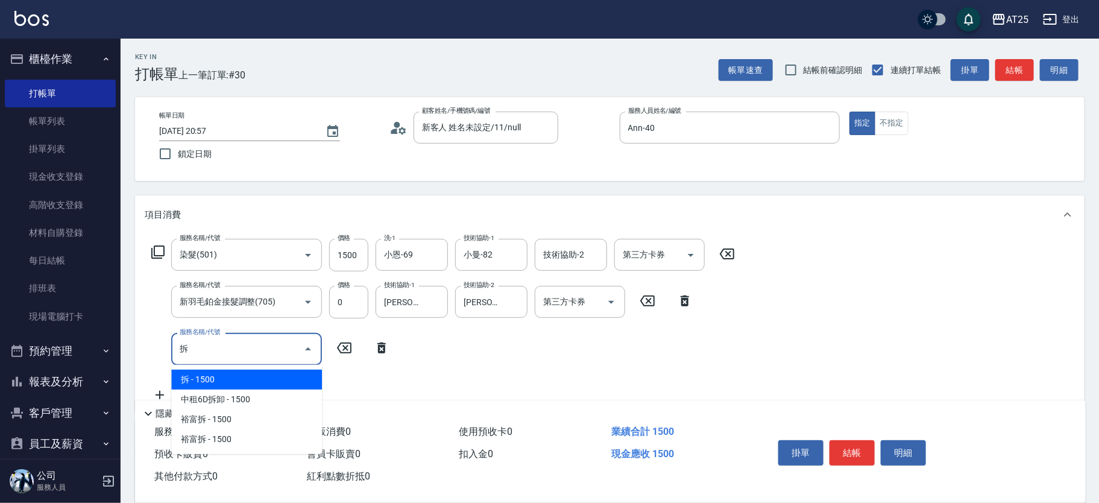
type input "300"
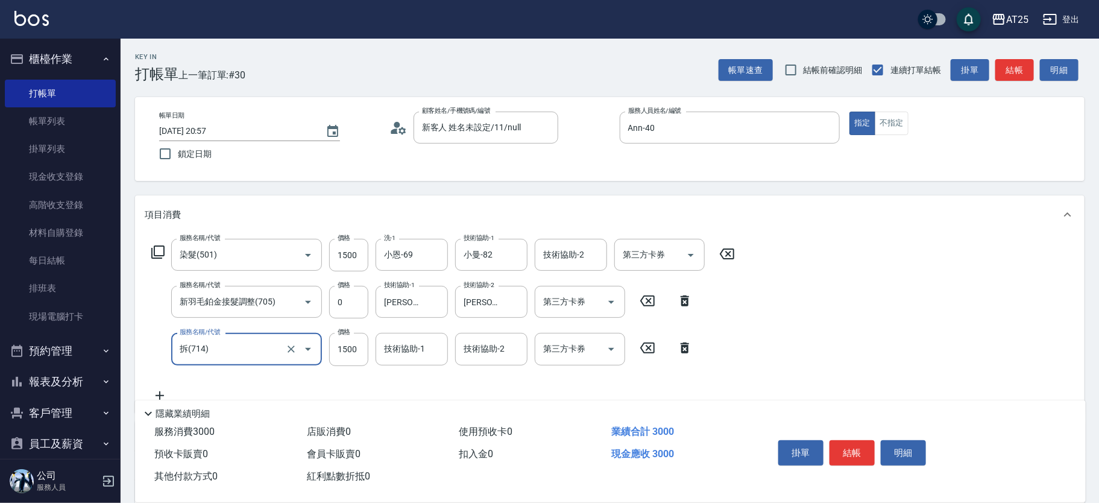
type input "拆(714)"
type input "0"
type input "150"
type input "0"
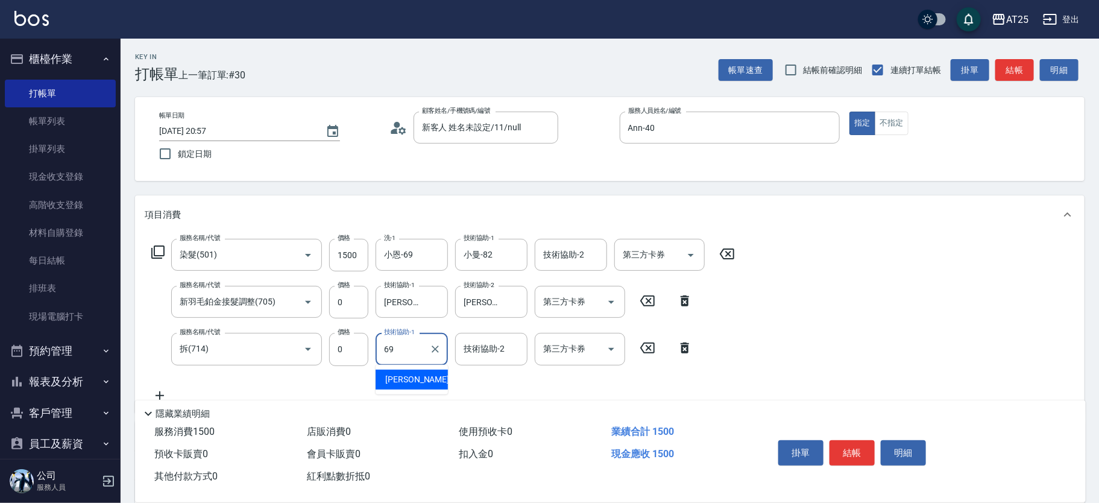
type input "小恩-69"
click at [862, 451] on button "結帳" at bounding box center [851, 452] width 45 height 25
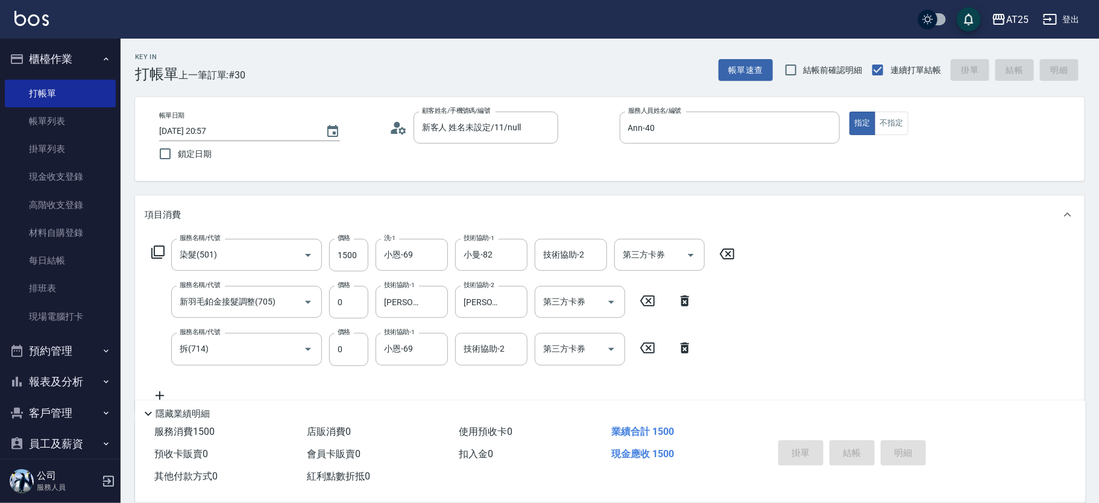
type input "[DATE] 20:58"
type input "0"
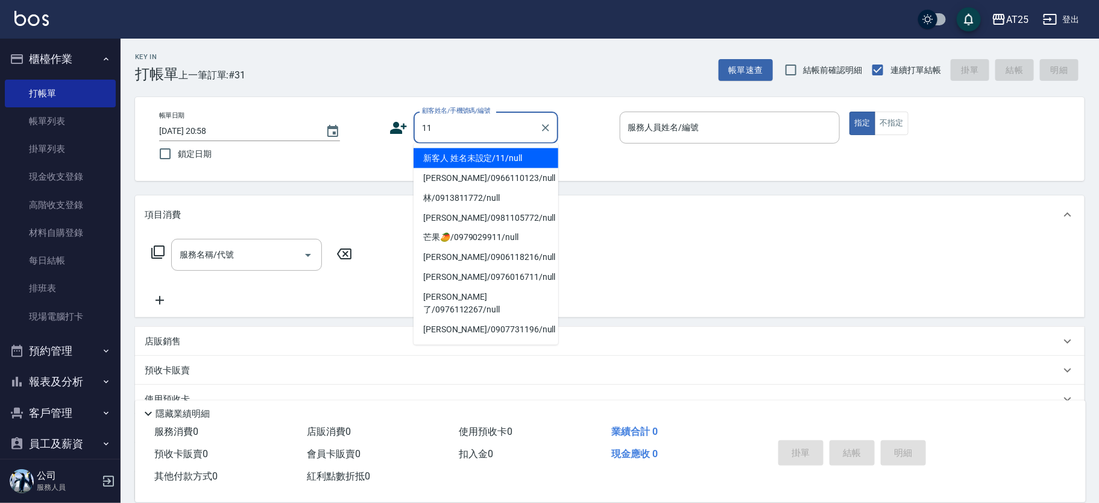
type input "新客人 姓名未設定/11/null"
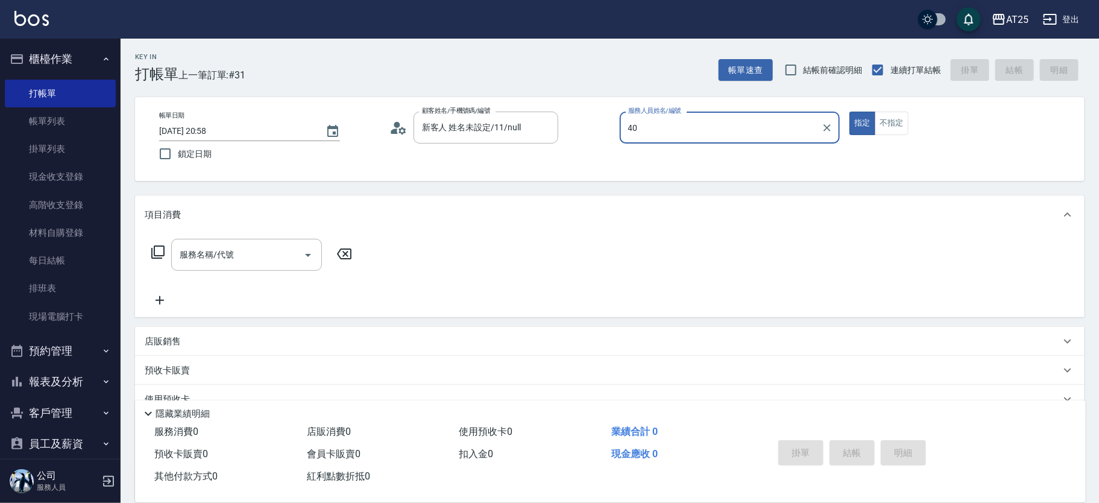
type input "Ann-40"
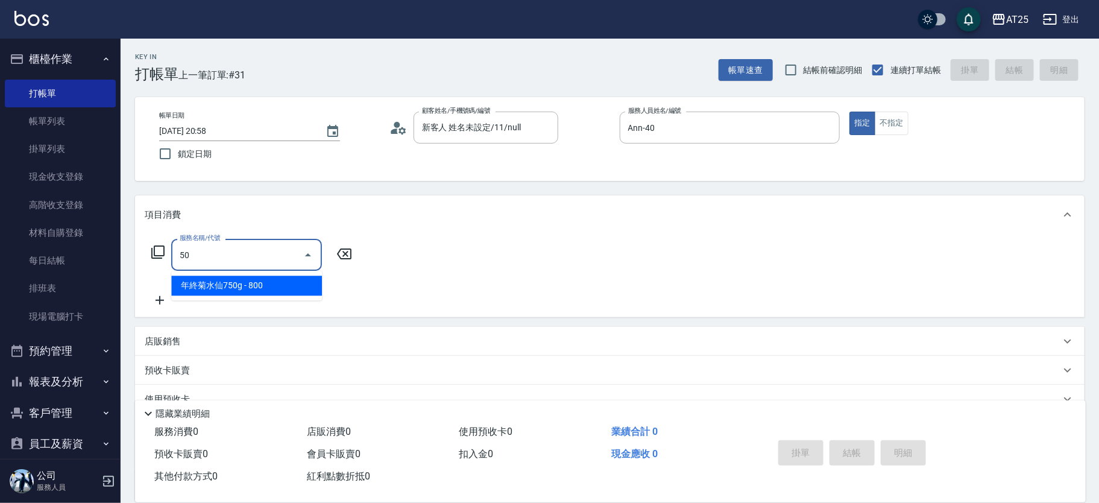
type input "501"
type input "100"
type input "染髮(501)"
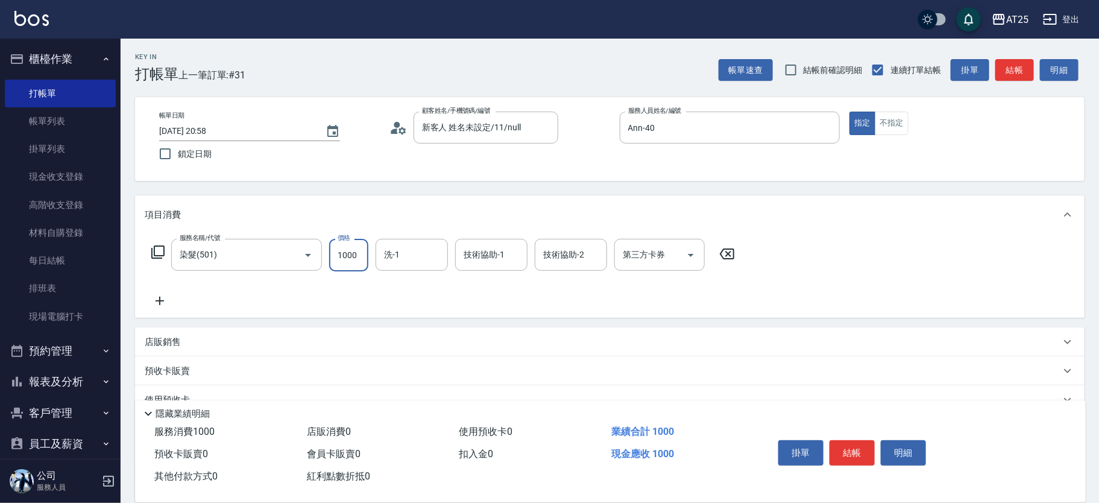
type input "0"
type input "63"
type input "60"
type input "630"
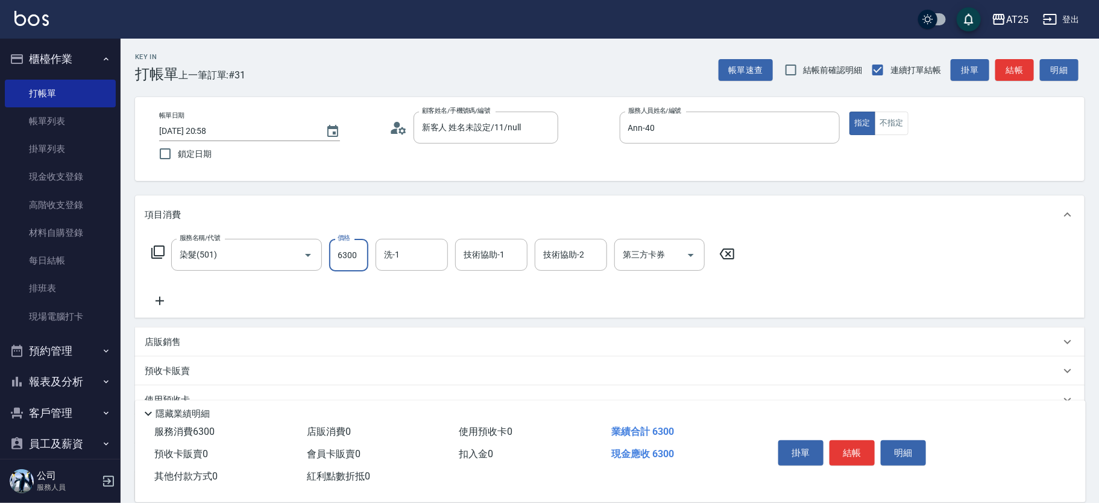
type input "6300"
type input "710"
click at [391, 242] on div "洗-1" at bounding box center [412, 255] width 72 height 32
type input "[PERSON_NAME]-70"
type input "[PERSON_NAME]-80"
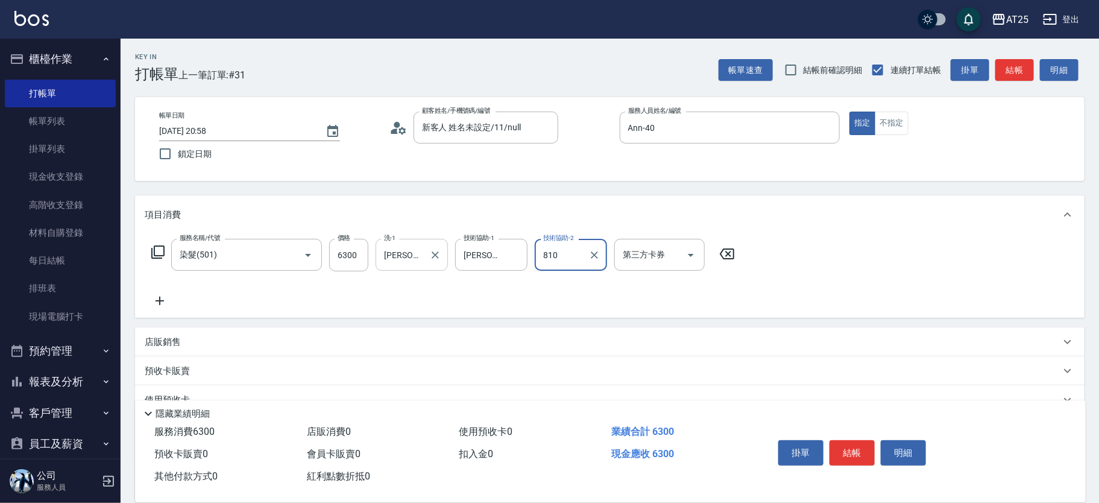
type input "810"
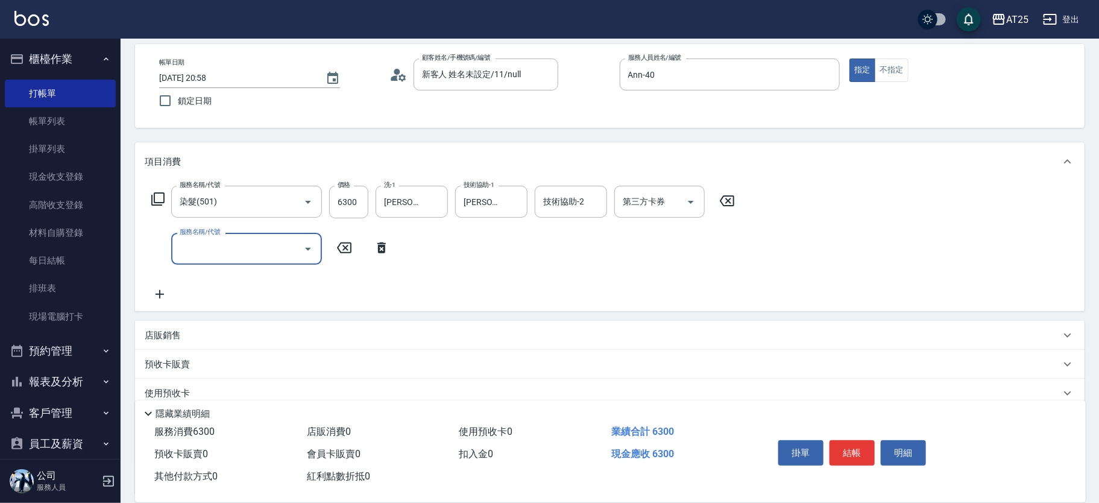
scroll to position [75, 0]
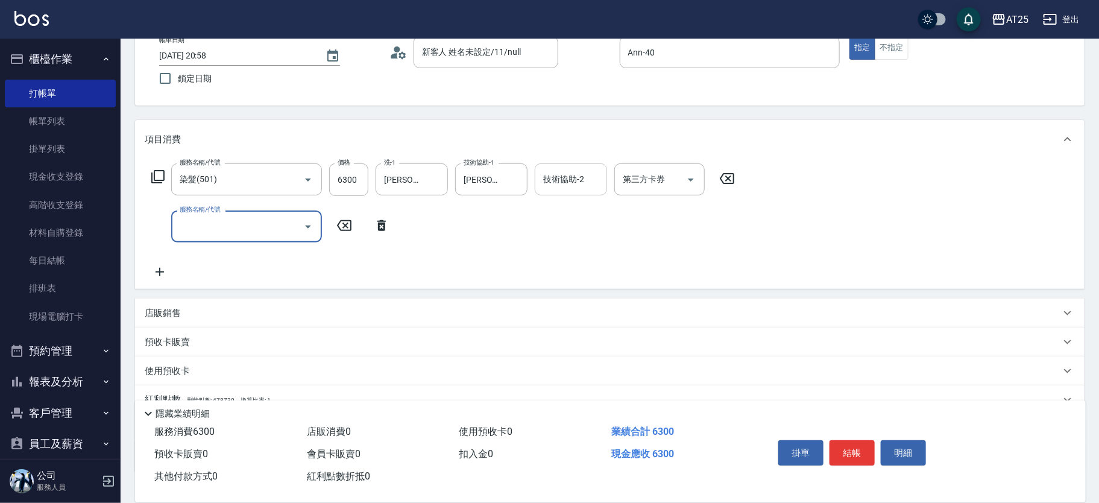
click at [572, 180] on input "技術協助-2" at bounding box center [570, 179] width 61 height 21
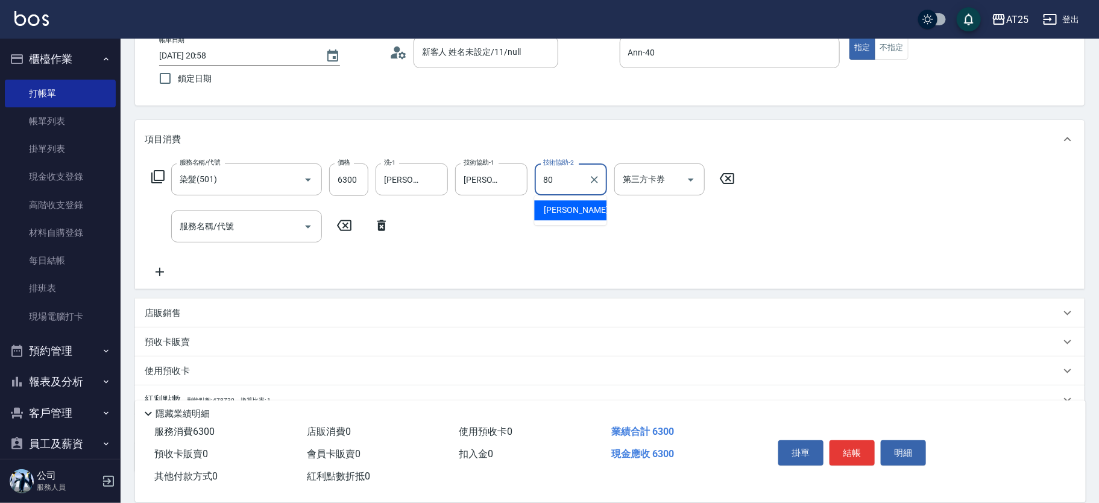
type input "[PERSON_NAME]-80"
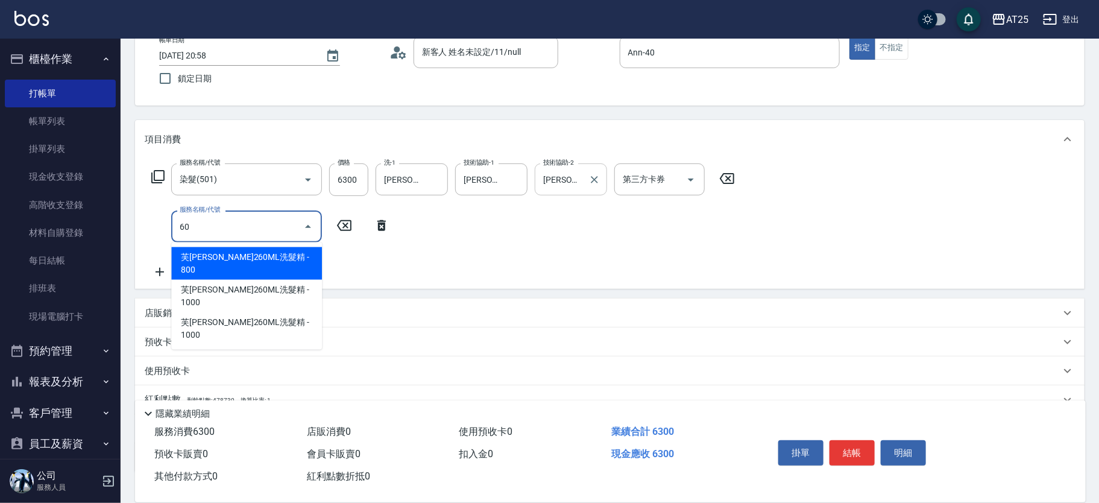
type input "601"
type input "730"
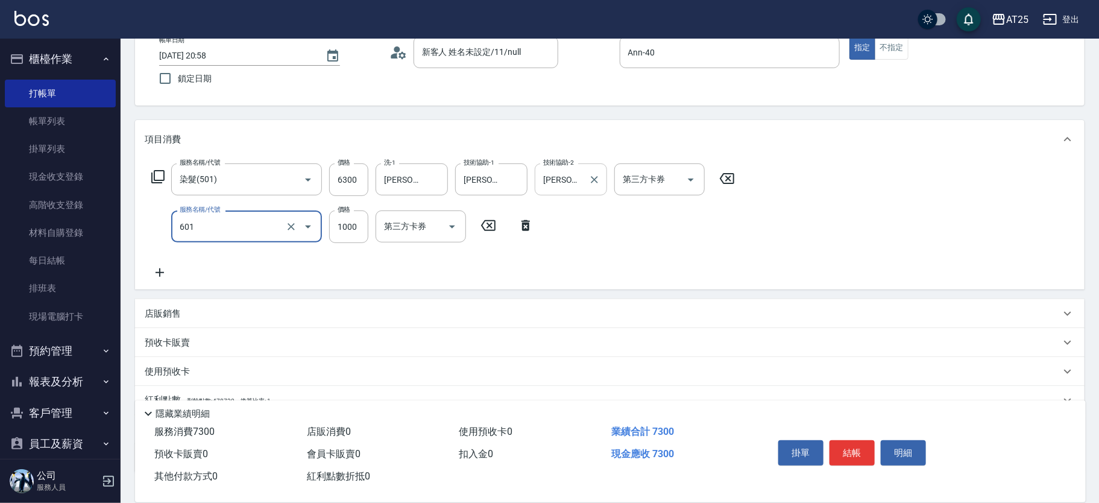
type input "自備護髮(1000上)(601)"
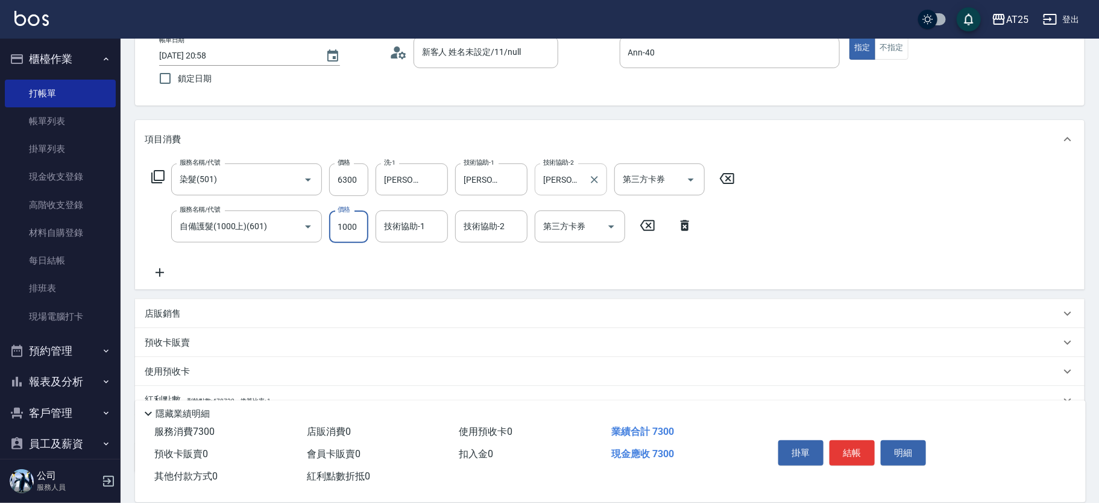
type input "630"
type input "0"
type input "小恩-69"
type input "[PERSON_NAME]-80"
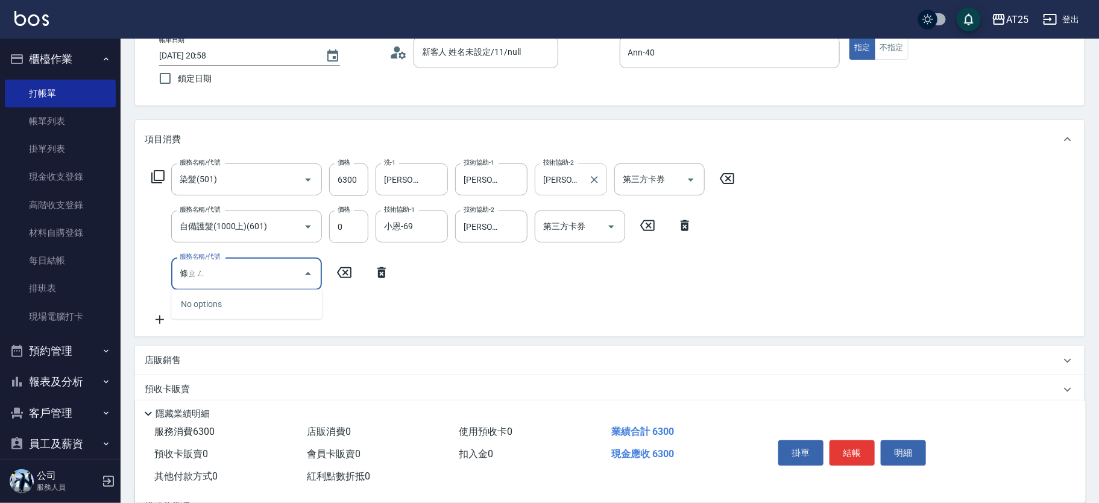
type input "調整"
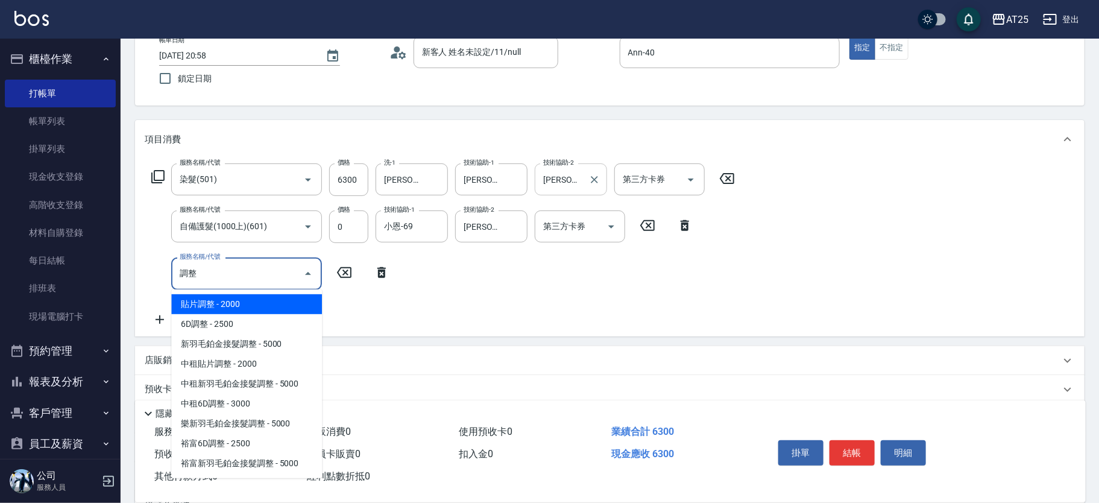
type input "830"
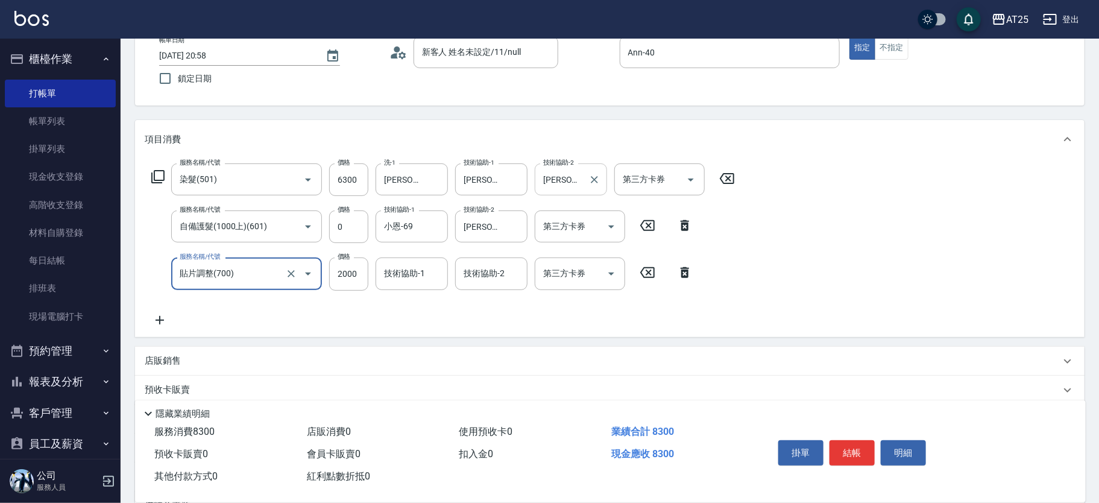
type input "貼片調整(700)"
type input "630"
type input "0"
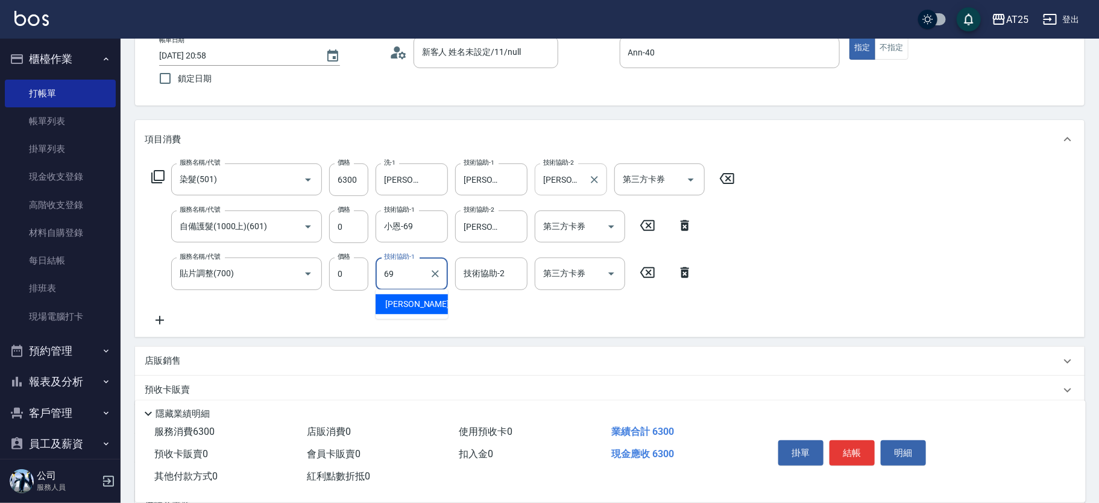
type input "小恩-69"
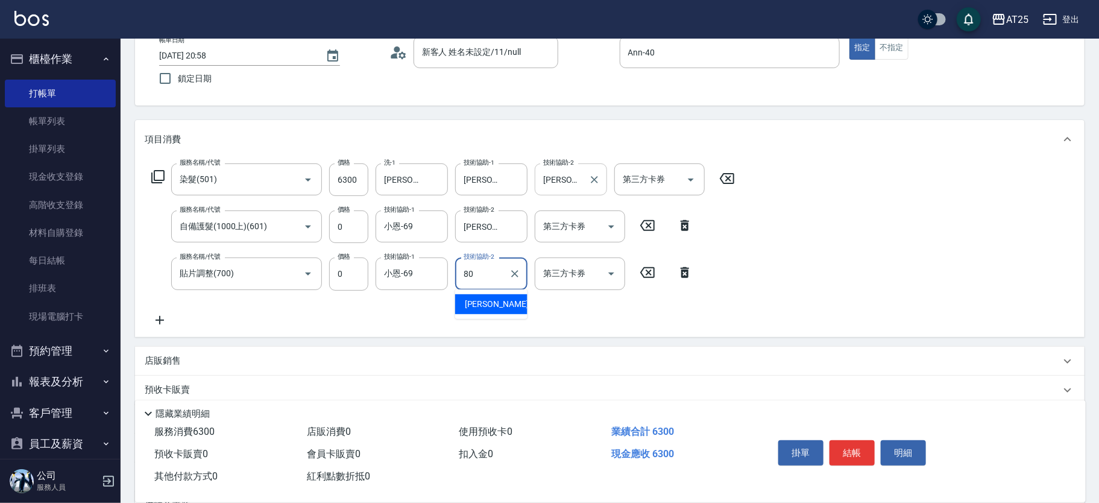
type input "[PERSON_NAME]-80"
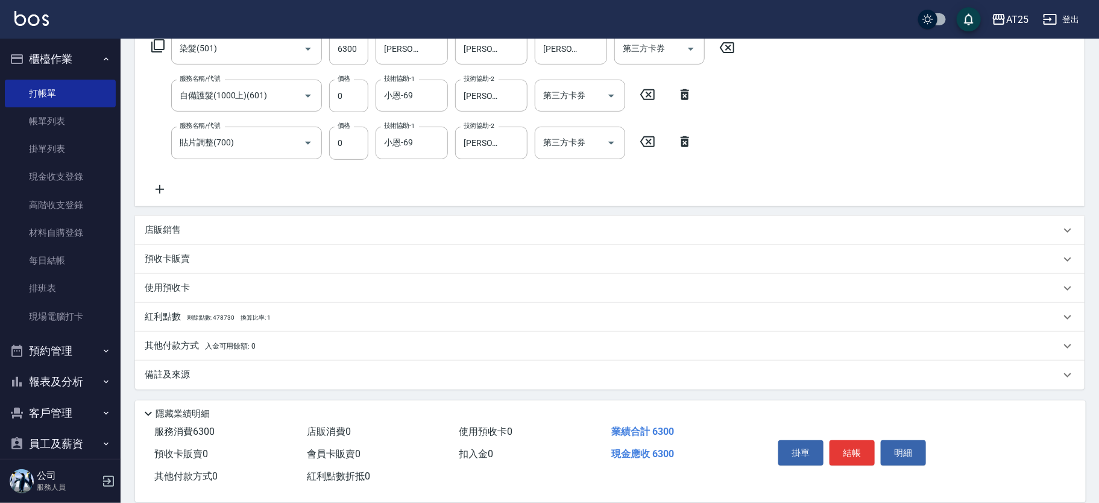
click at [236, 342] on span "入金可用餘額: 0" at bounding box center [230, 346] width 51 height 8
click at [236, 341] on div "其他付款方式 入金可用餘額: 0" at bounding box center [609, 346] width 949 height 29
click at [235, 344] on span "入金可用餘額: 0" at bounding box center [230, 346] width 51 height 8
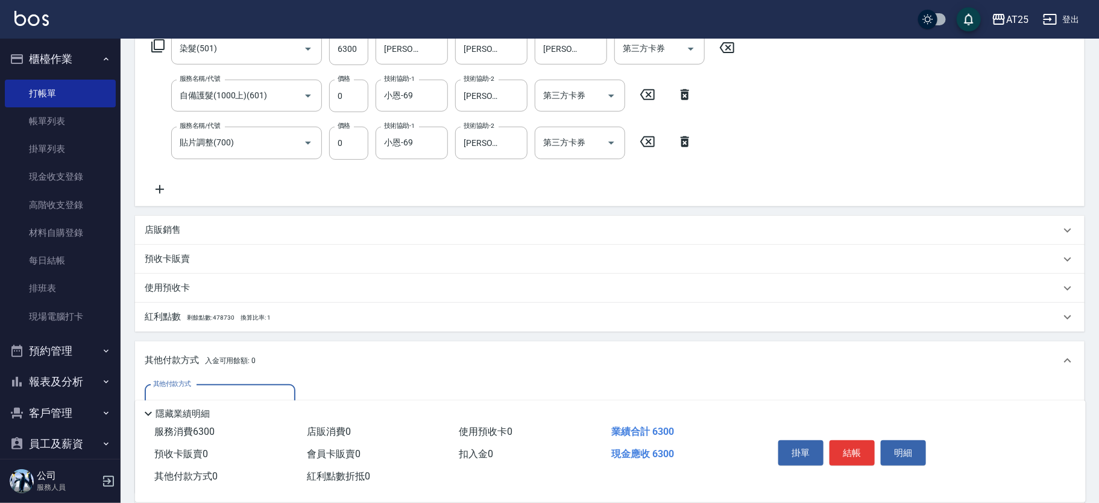
scroll to position [0, 0]
click at [211, 400] on div "隱藏業績明細" at bounding box center [610, 410] width 951 height 20
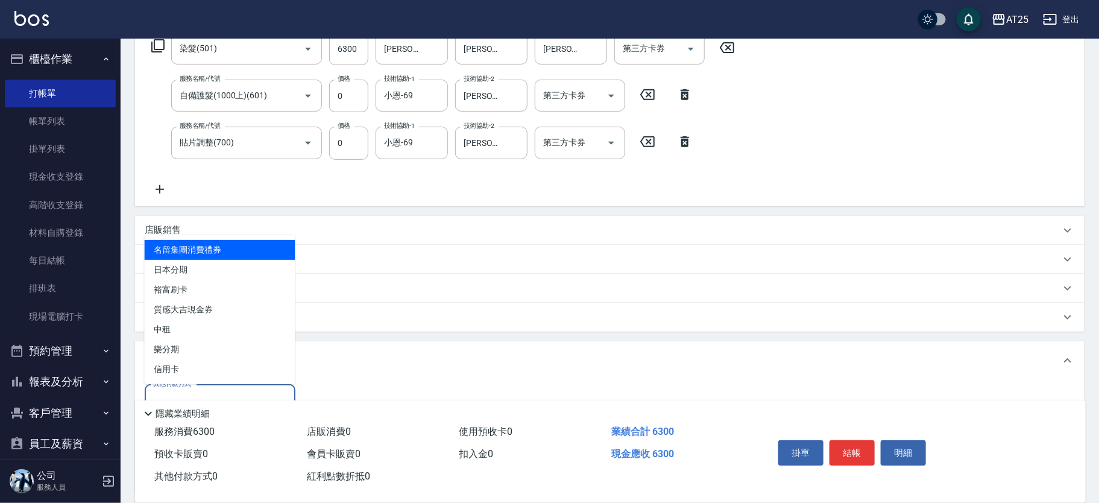
click at [213, 390] on input "其他付款方式" at bounding box center [220, 400] width 140 height 21
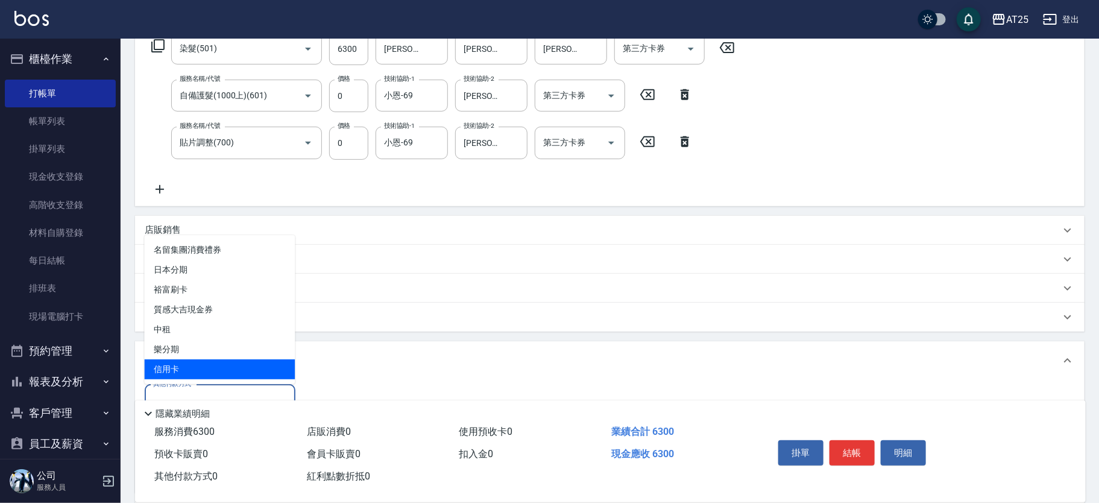
click at [188, 365] on span "信用卡" at bounding box center [220, 369] width 151 height 20
type input "信用卡"
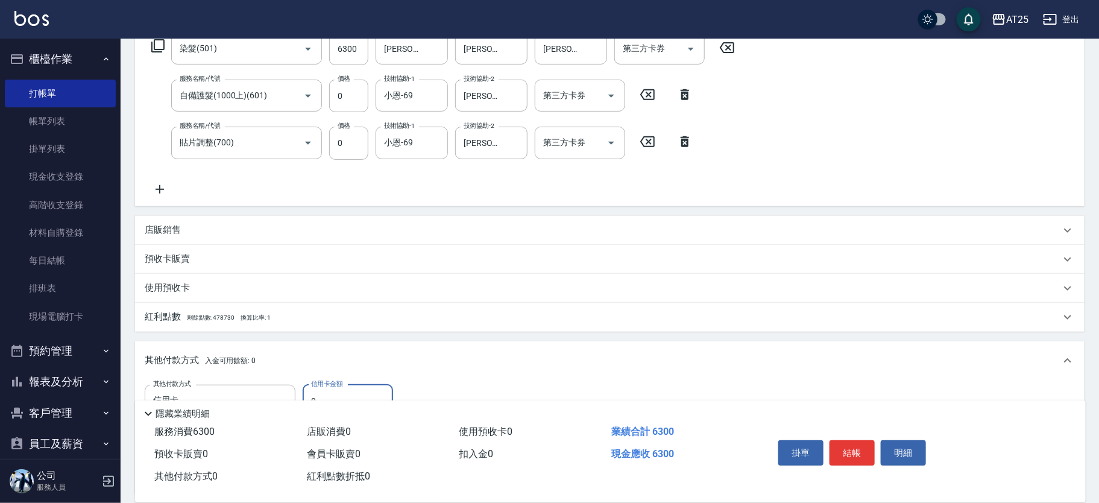
click at [332, 392] on input "0" at bounding box center [348, 401] width 90 height 33
type input "620"
type input "1000"
type input "530"
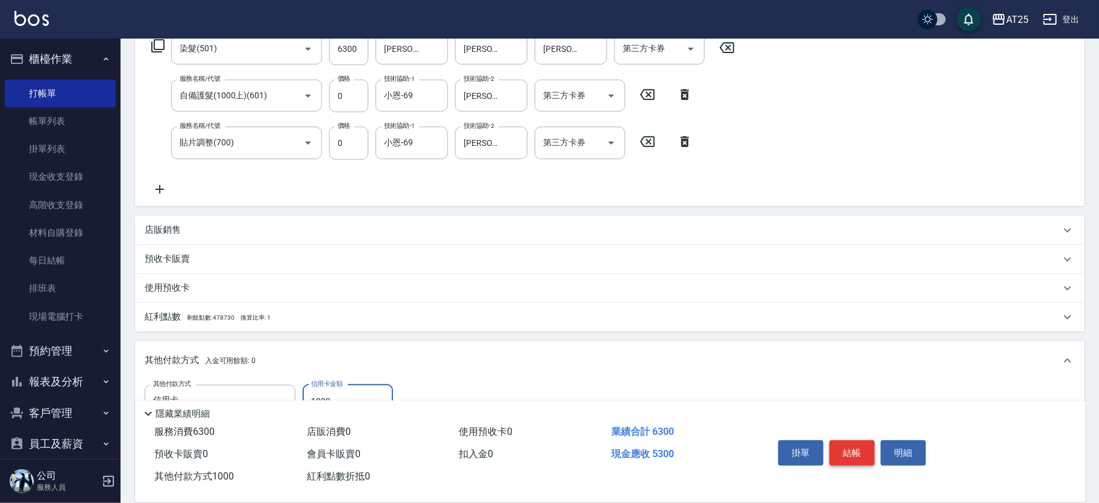
click at [853, 452] on button "結帳" at bounding box center [851, 452] width 45 height 25
type input "[DATE] 21:02"
type input "0"
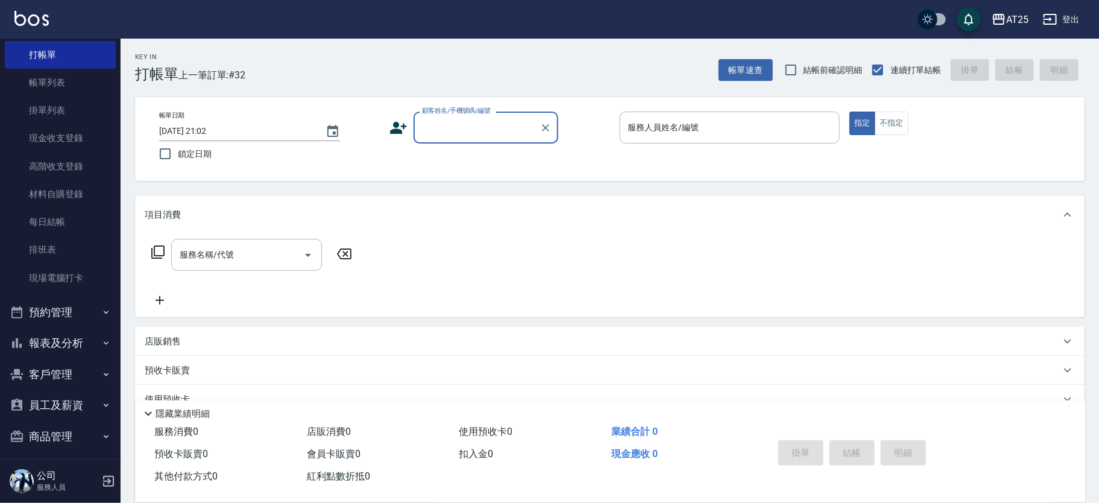
scroll to position [77, 0]
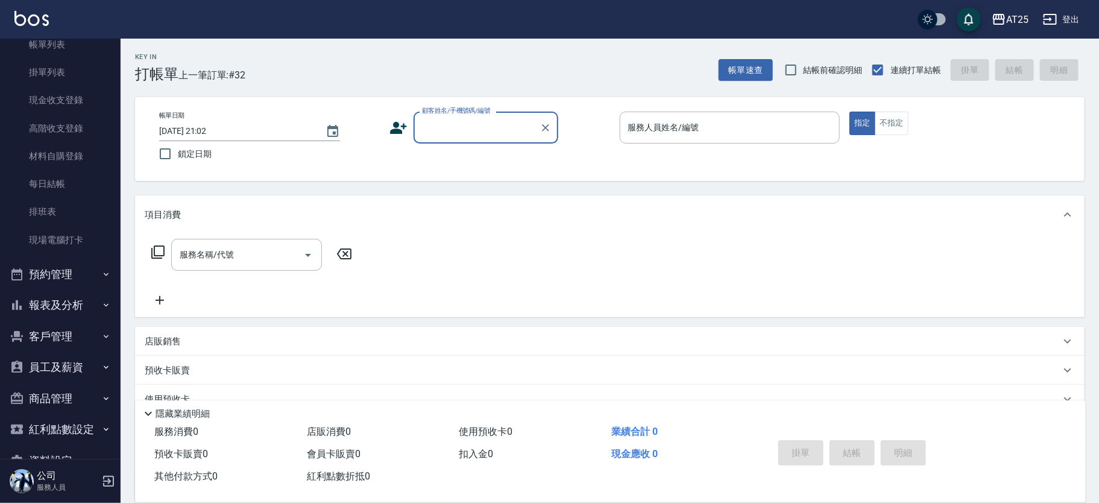
click at [80, 307] on button "報表及分析" at bounding box center [60, 304] width 111 height 31
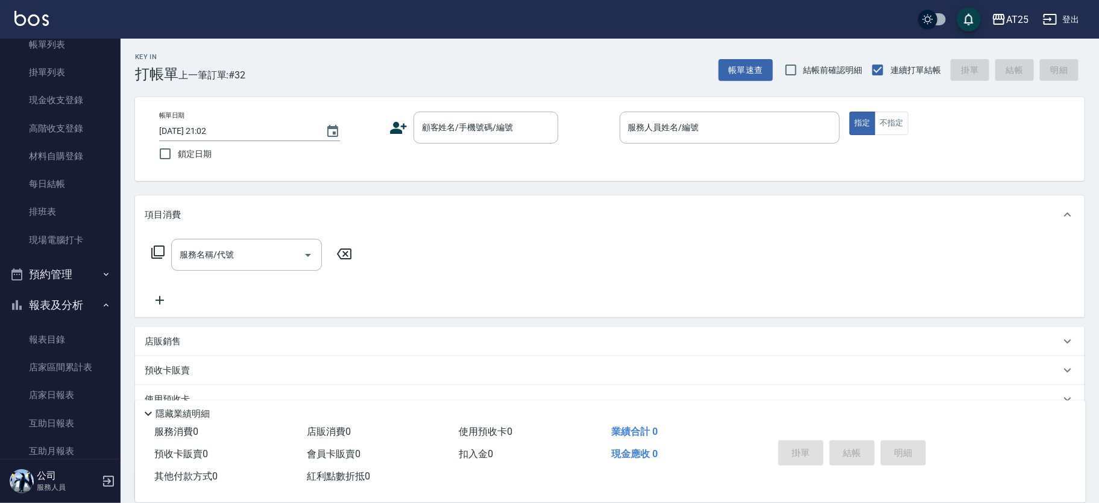
drag, startPoint x: 125, startPoint y: 194, endPoint x: 125, endPoint y: 222, distance: 28.3
click at [125, 222] on div "Key In 打帳單 上一筆訂單:#32 帳單速查 結帳前確認明細 連續打單結帳 掛單 結帳 明細 帳單日期 [DATE] 21:02 鎖定日期 顧客姓名/手…" at bounding box center [610, 327] width 978 height 576
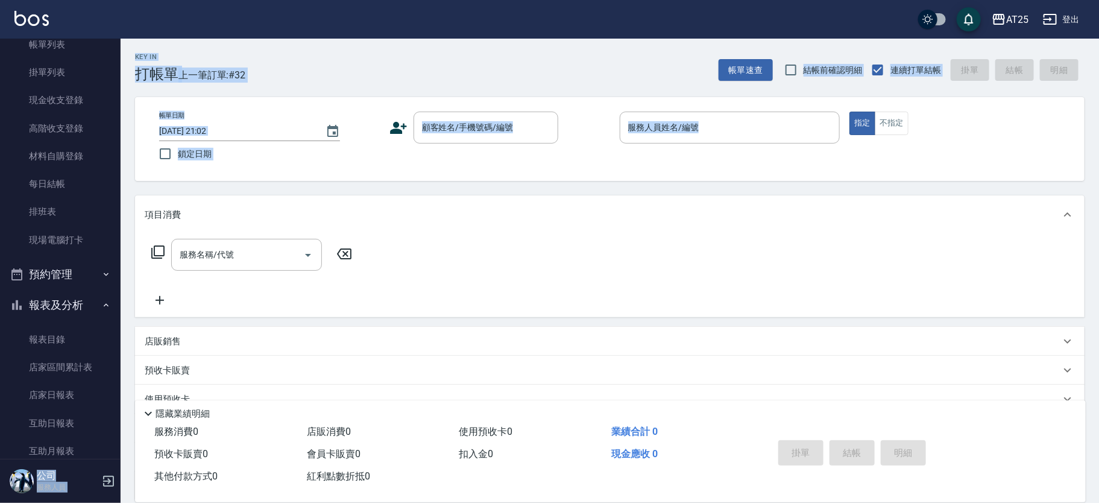
drag, startPoint x: 122, startPoint y: 209, endPoint x: 101, endPoint y: 268, distance: 62.5
click at [120, 234] on div "AT25 登出 櫃檯作業 打帳單 帳單列表 掛單列表 現金收支登錄 高階收支登錄 材料自購登錄 每日結帳 排班表 現場電腦打卡 預約管理 預約管理 單日預約紀…" at bounding box center [549, 307] width 1099 height 614
click at [64, 397] on link "店家日報表" at bounding box center [60, 395] width 111 height 28
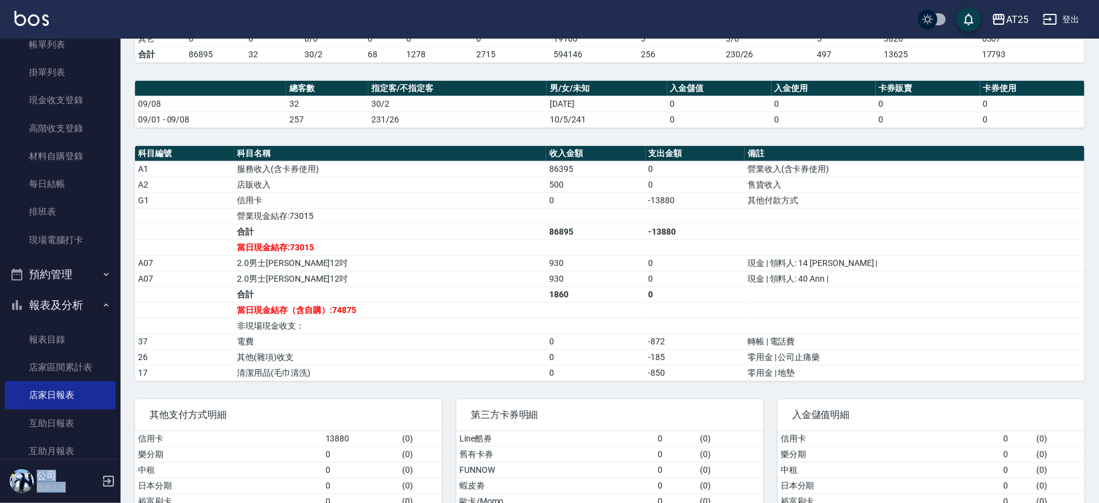
scroll to position [316, 0]
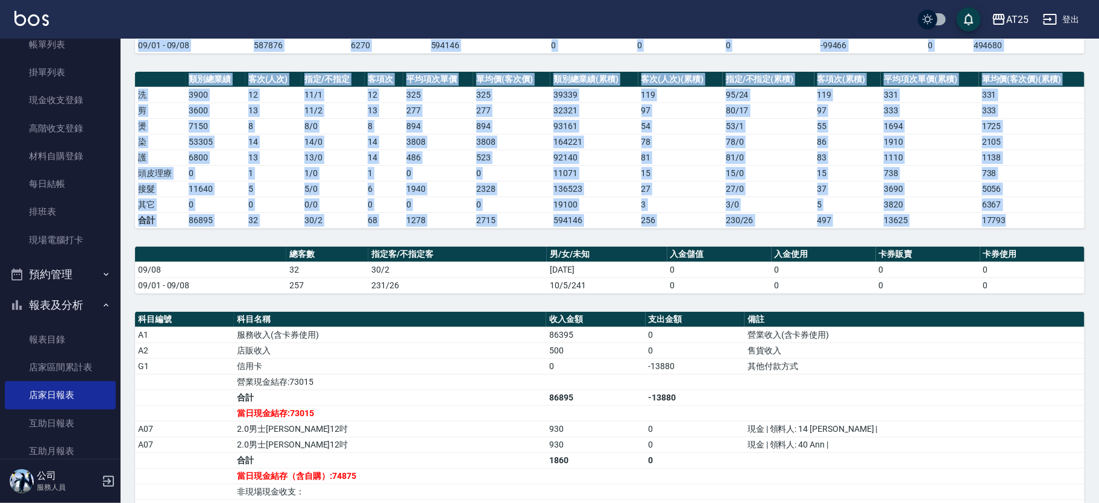
click at [763, 0] on html "AT25 登出 櫃檯作業 打帳單 帳單列表 掛單列表 現金收支登錄 高階收支登錄 材料自購登錄 每日結帳 排班表 現場電腦打卡 預約管理 預約管理 單日預約紀…" at bounding box center [549, 297] width 1099 height 875
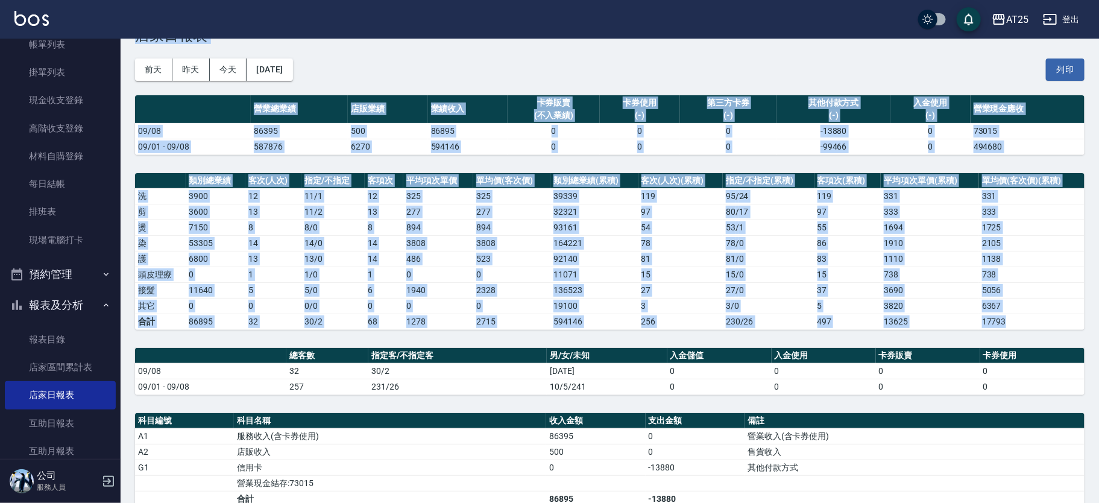
click at [1036, 218] on td "333" at bounding box center [1031, 212] width 105 height 16
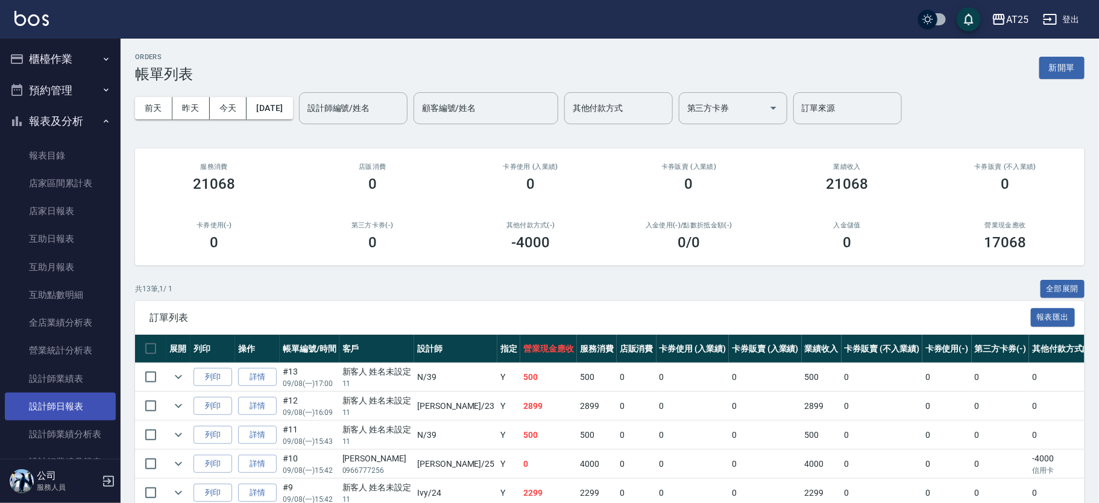
click at [64, 406] on link "設計師日報表" at bounding box center [60, 406] width 111 height 28
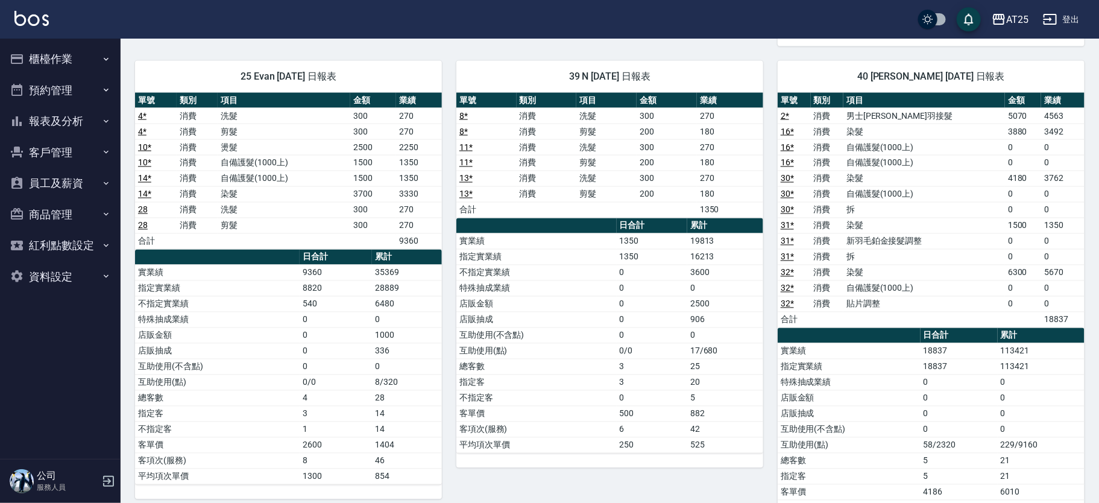
scroll to position [1034, 0]
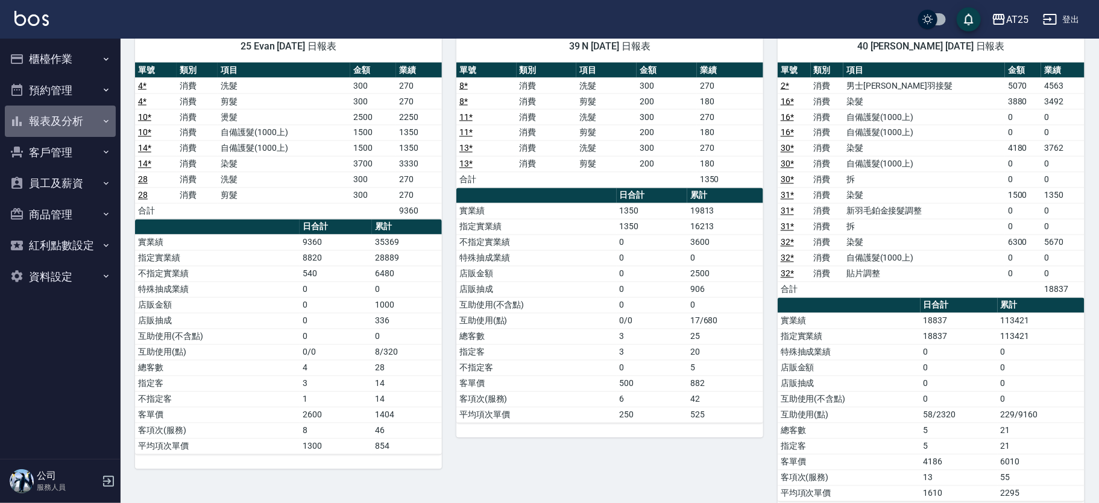
click at [41, 128] on button "報表及分析" at bounding box center [60, 120] width 111 height 31
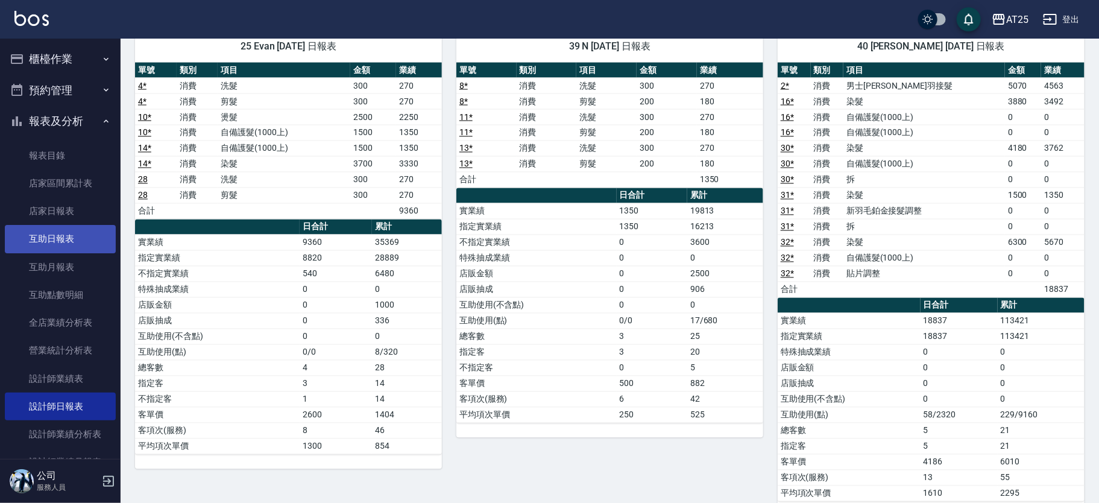
click at [86, 239] on link "互助日報表" at bounding box center [60, 239] width 111 height 28
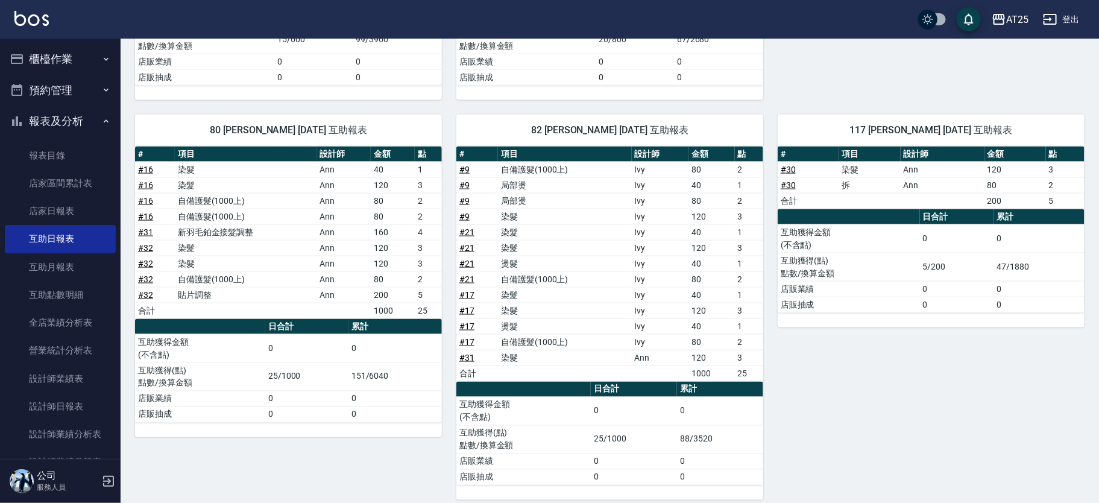
scroll to position [793, 0]
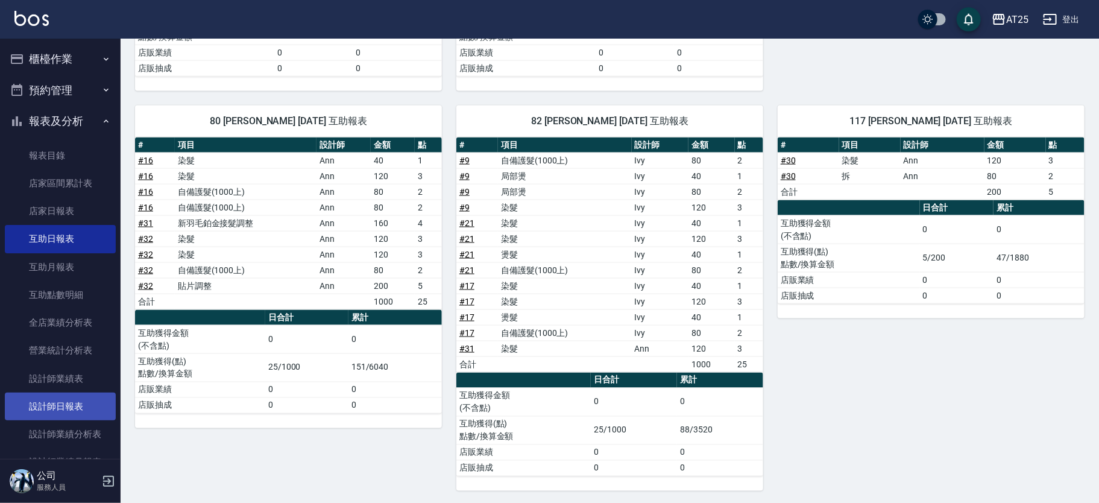
click at [71, 400] on link "設計師日報表" at bounding box center [60, 406] width 111 height 28
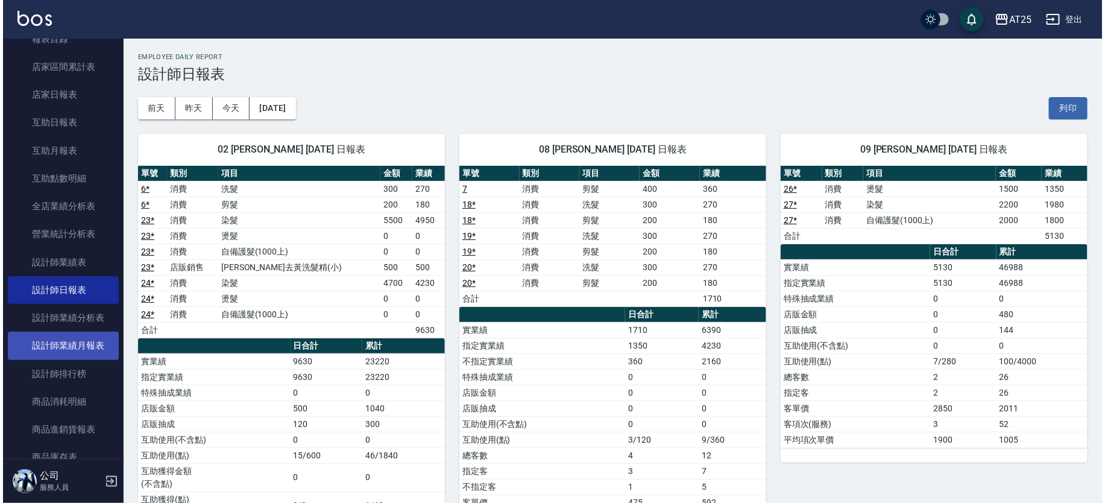
scroll to position [117, 0]
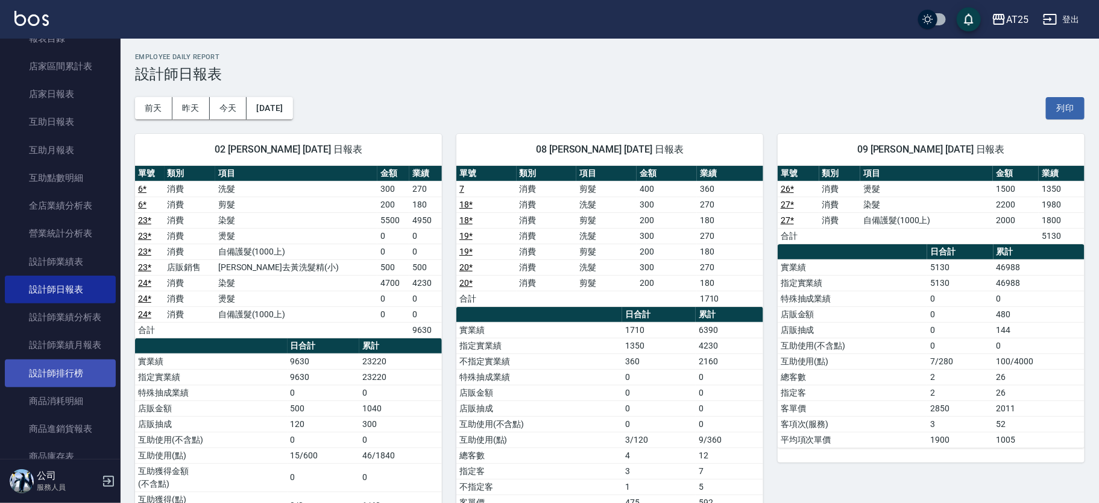
click at [54, 364] on link "設計師排行榜" at bounding box center [60, 373] width 111 height 28
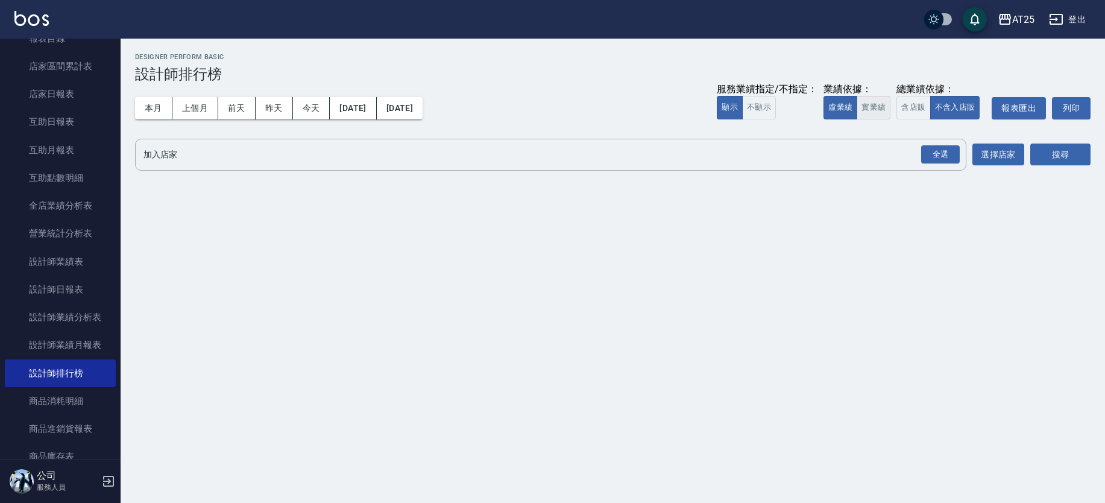
click at [861, 109] on button "實業績" at bounding box center [873, 108] width 34 height 24
click at [926, 156] on div "全選" at bounding box center [940, 154] width 39 height 19
click at [993, 158] on button "選擇店家" at bounding box center [998, 155] width 52 height 22
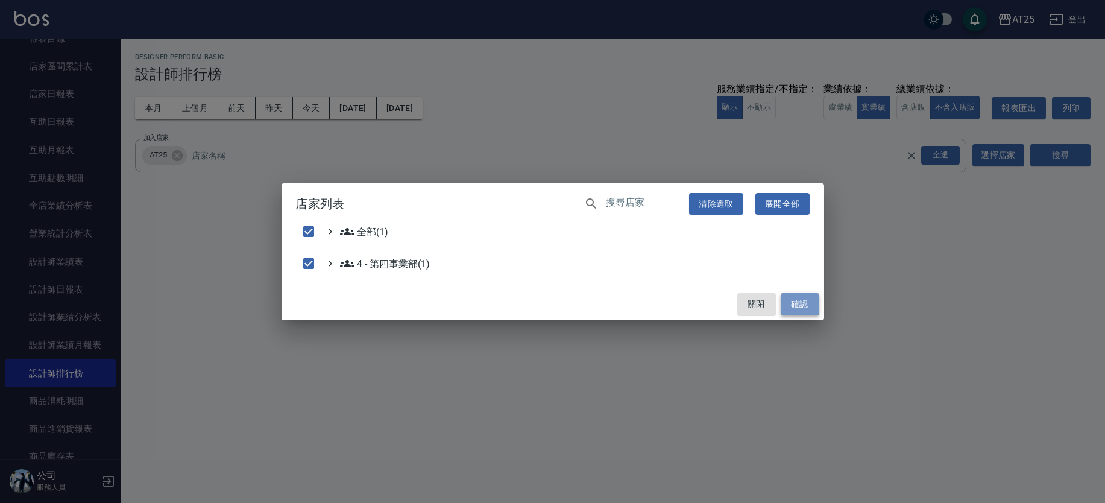
click at [809, 305] on button "確認" at bounding box center [800, 304] width 39 height 22
checkbox input "false"
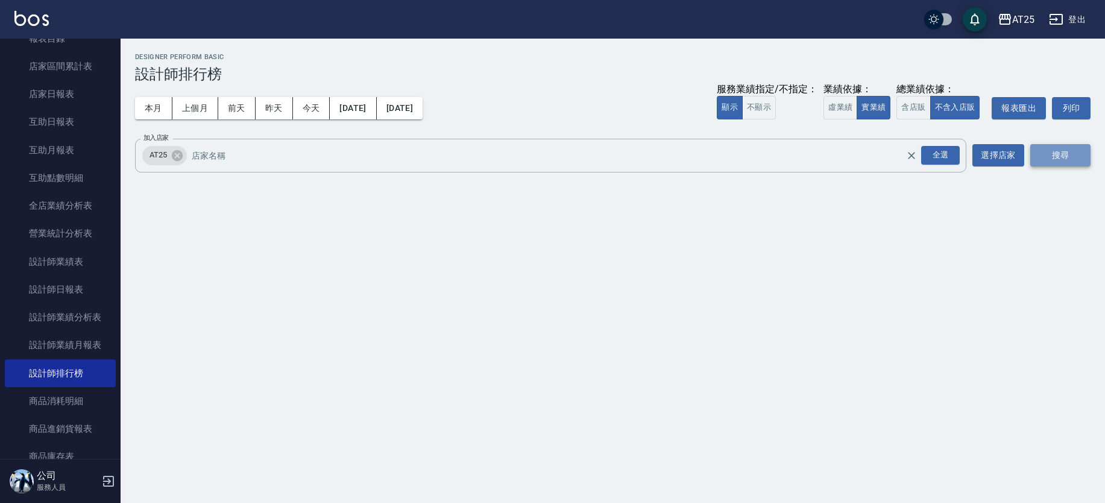
click at [1049, 155] on button "搜尋" at bounding box center [1060, 155] width 60 height 22
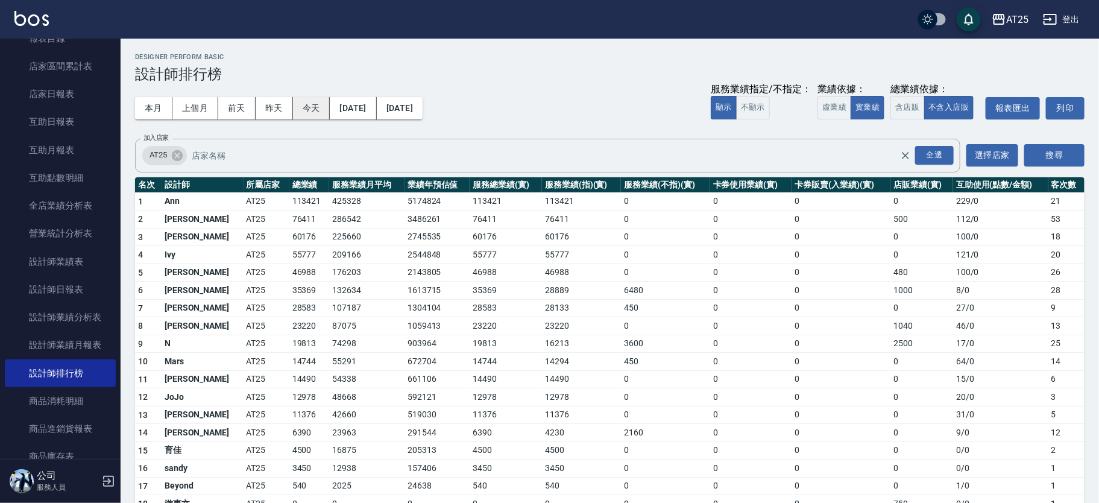
click at [306, 104] on button "今天" at bounding box center [311, 108] width 37 height 22
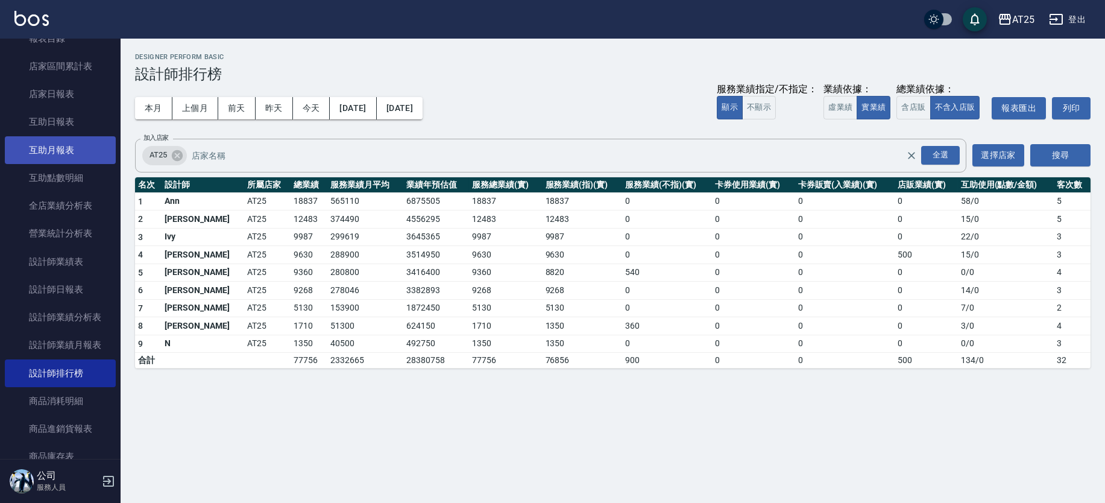
click at [80, 145] on link "互助月報表" at bounding box center [60, 150] width 111 height 28
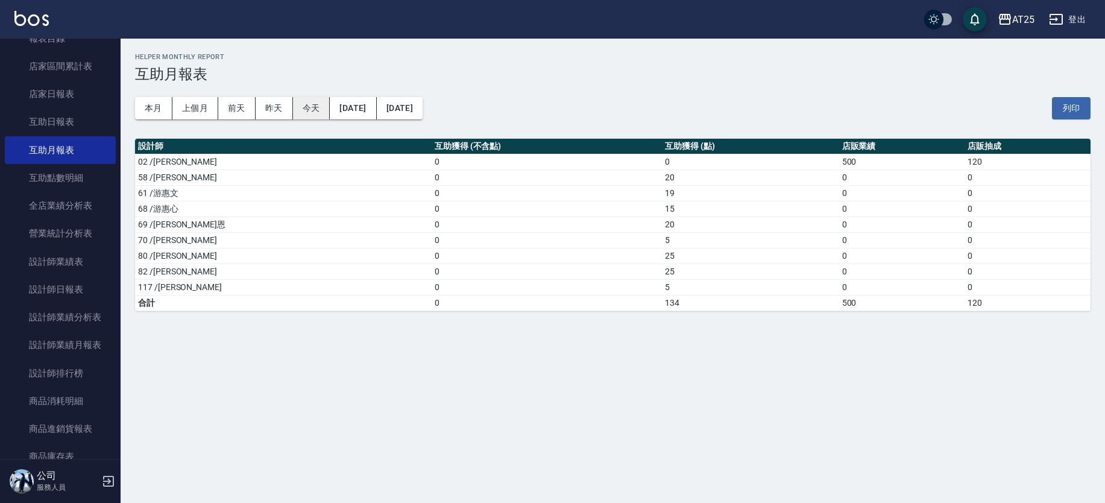
click at [318, 106] on button "今天" at bounding box center [311, 108] width 37 height 22
